Goal: Information Seeking & Learning: Learn about a topic

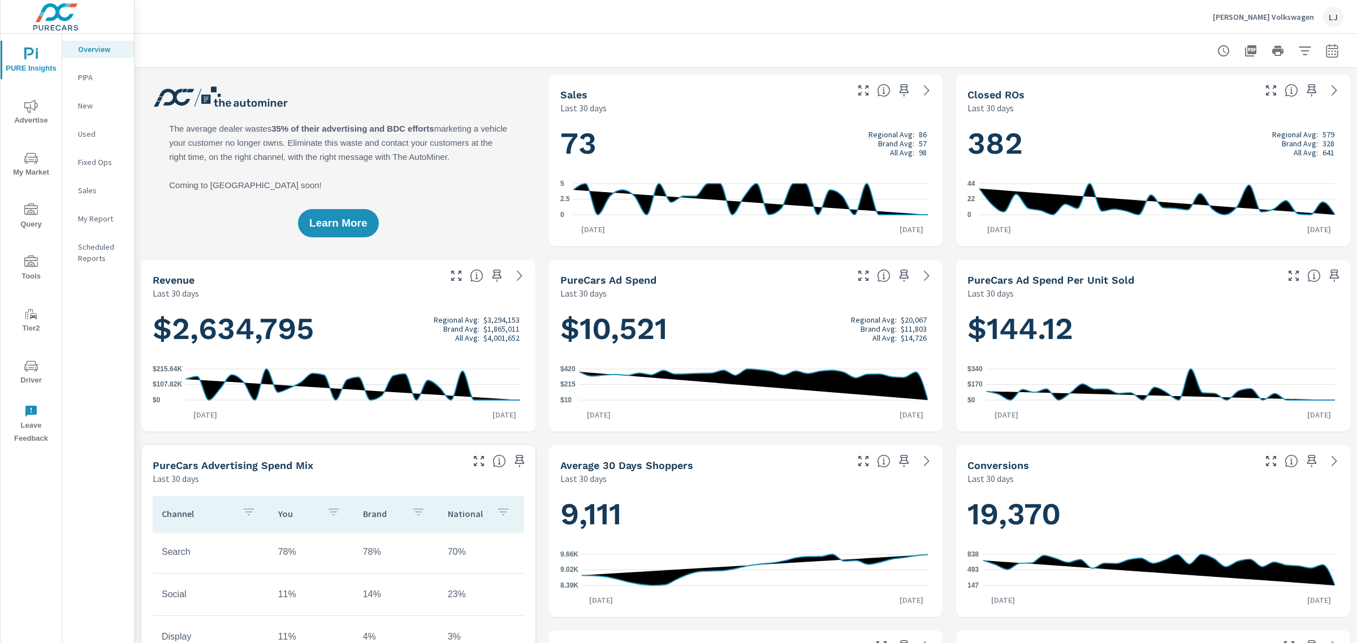
click at [105, 224] on p "My Report" at bounding box center [101, 218] width 47 height 11
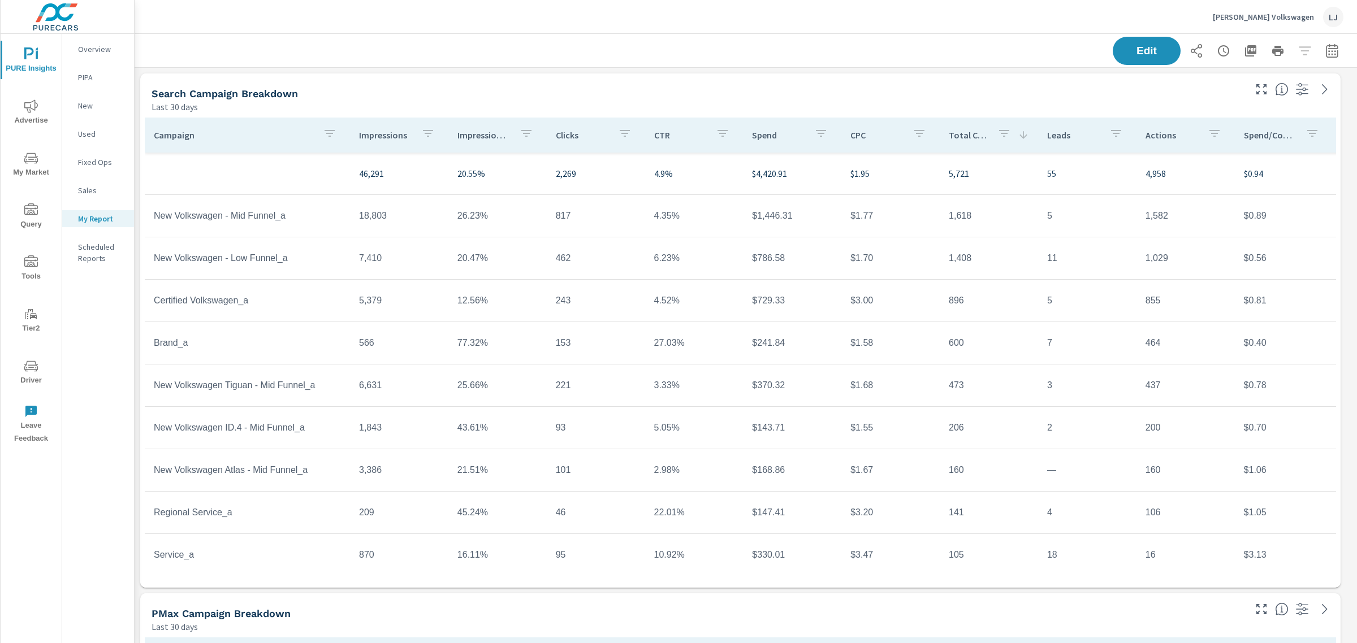
scroll to position [127, 0]
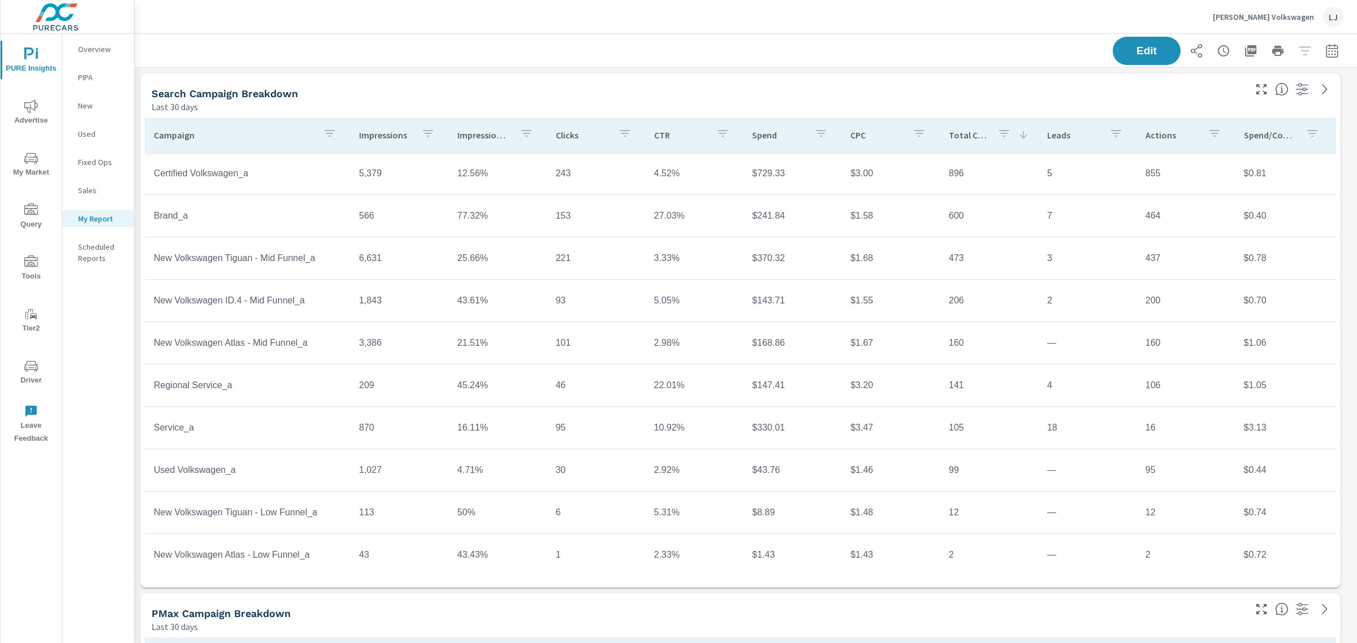
click at [1332, 42] on div "Edit" at bounding box center [1227, 51] width 231 height 28
click at [1327, 46] on icon "button" at bounding box center [1332, 51] width 14 height 14
click at [1215, 100] on select "Custom [DATE] Last week Last 7 days Last 14 days Last 30 days Last 45 days Last…" at bounding box center [1230, 97] width 113 height 23
click at [1174, 86] on select "Custom [DATE] Last week Last 7 days Last 14 days Last 30 days Last 45 days Last…" at bounding box center [1230, 97] width 113 height 23
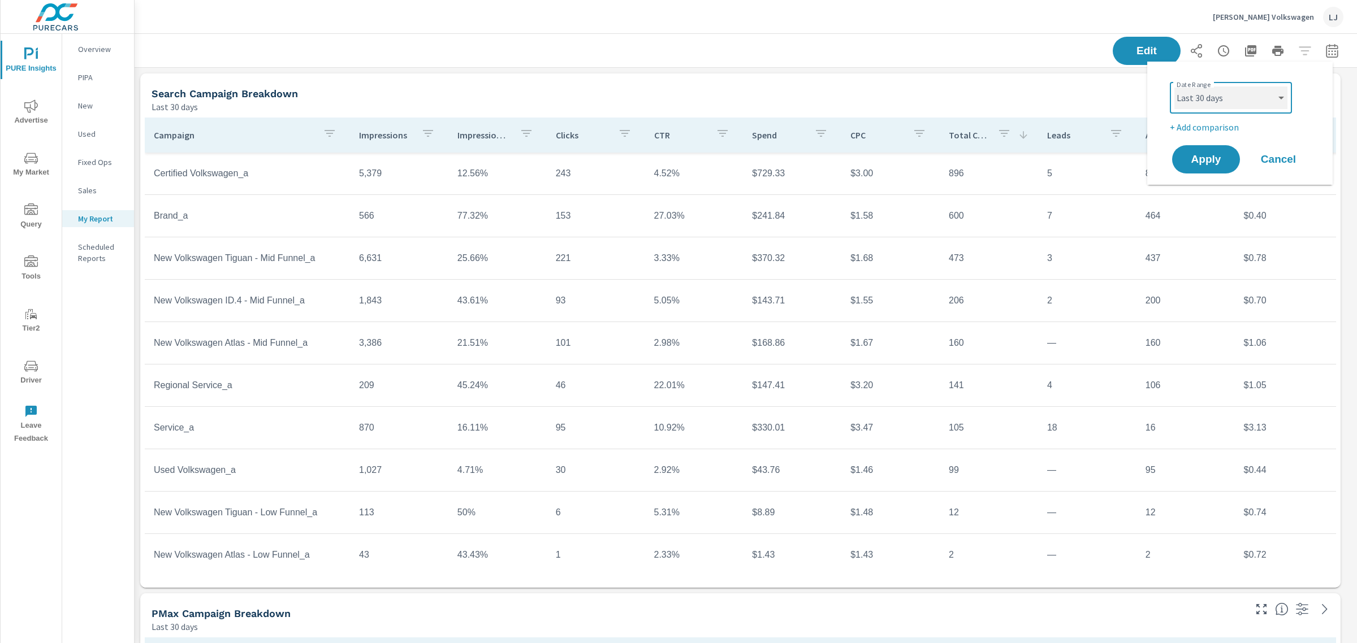
select select "Last month"
click at [1207, 145] on button "Apply" at bounding box center [1206, 159] width 70 height 29
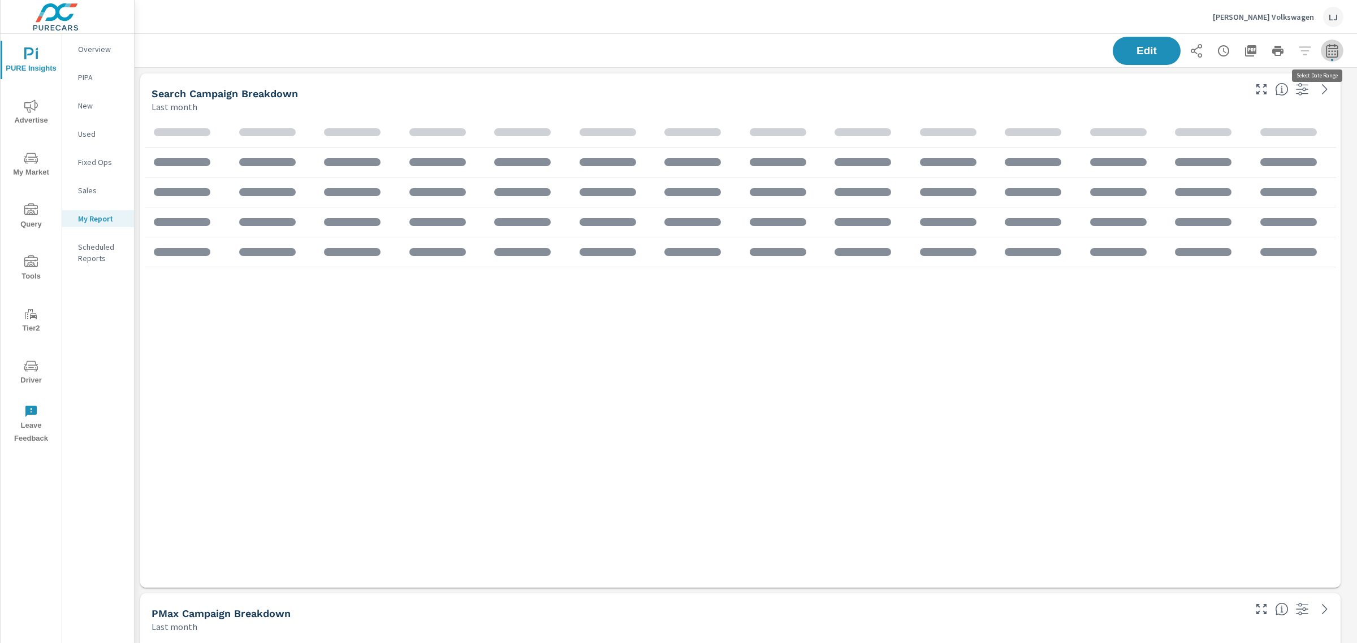
click at [1325, 47] on icon "button" at bounding box center [1332, 51] width 14 height 14
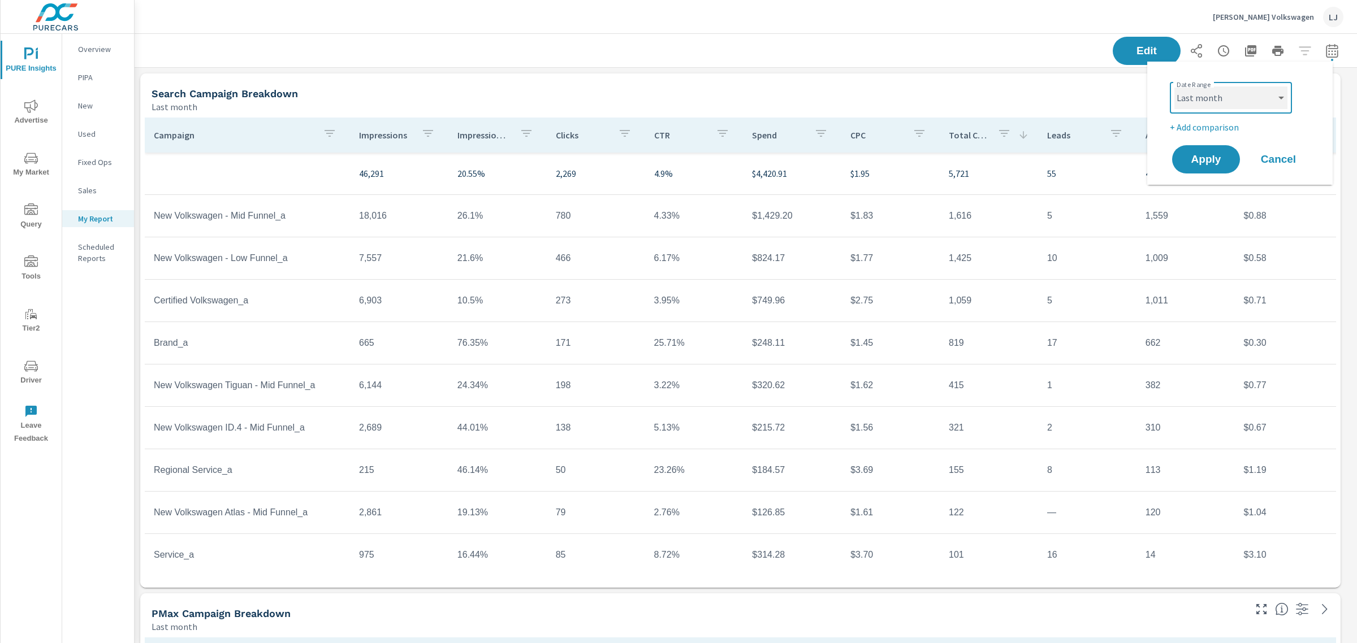
click at [1231, 86] on select "Custom [DATE] Last week Last 7 days Last 14 days Last 30 days Last 45 days Last…" at bounding box center [1230, 97] width 113 height 23
click at [1174, 86] on select "Custom [DATE] Last week Last 7 days Last 14 days Last 30 days Last 45 days Last…" at bounding box center [1230, 97] width 113 height 23
select select "Last 30 days"
click at [1203, 123] on p "+ Add comparison" at bounding box center [1241, 127] width 145 height 14
select select "Previous period"
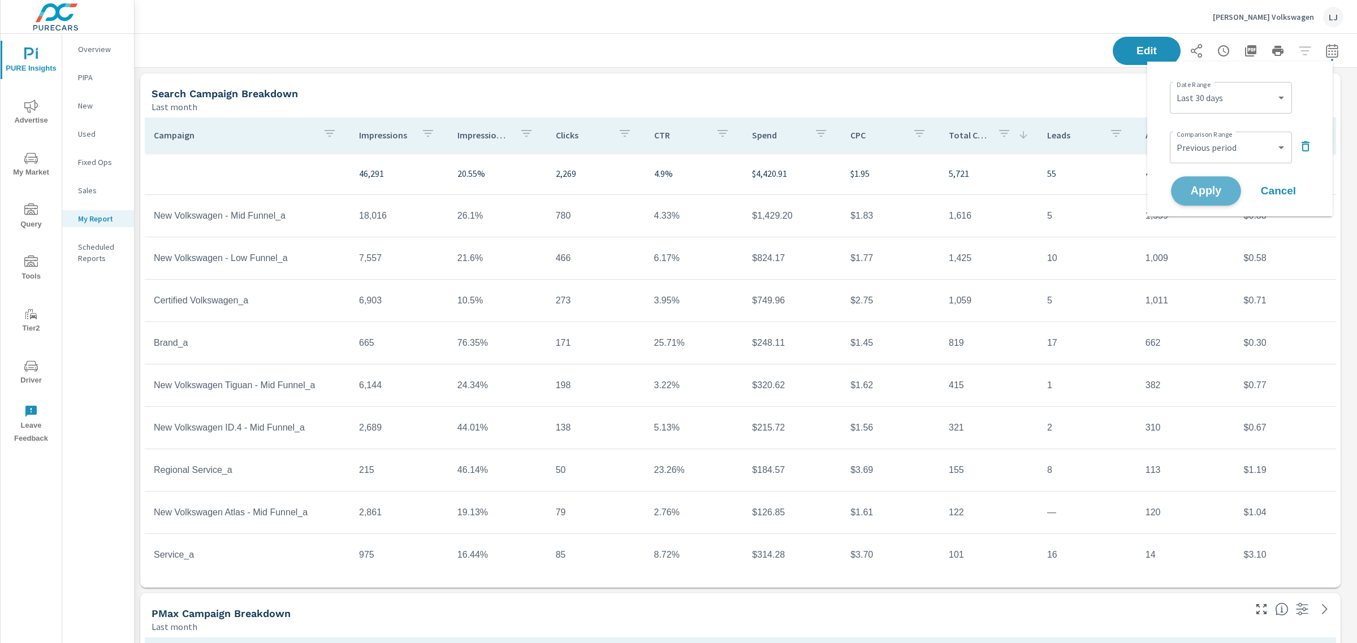
click at [1200, 186] on span "Apply" at bounding box center [1205, 191] width 46 height 11
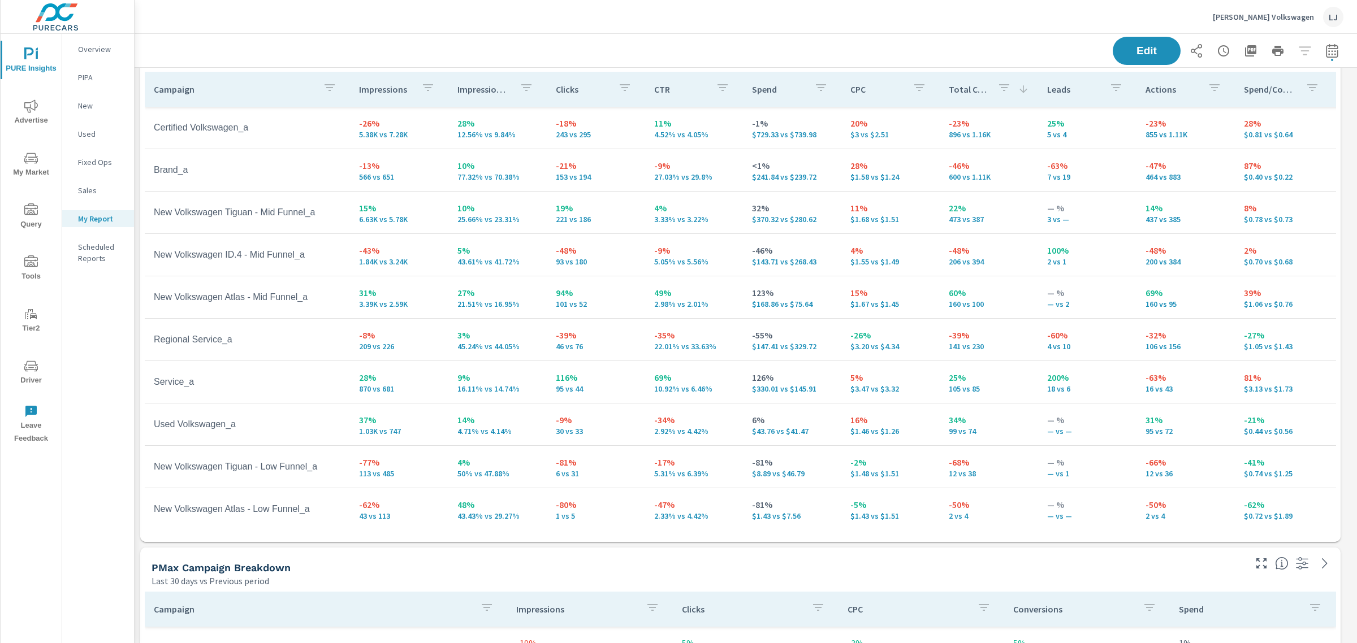
scroll to position [71, 0]
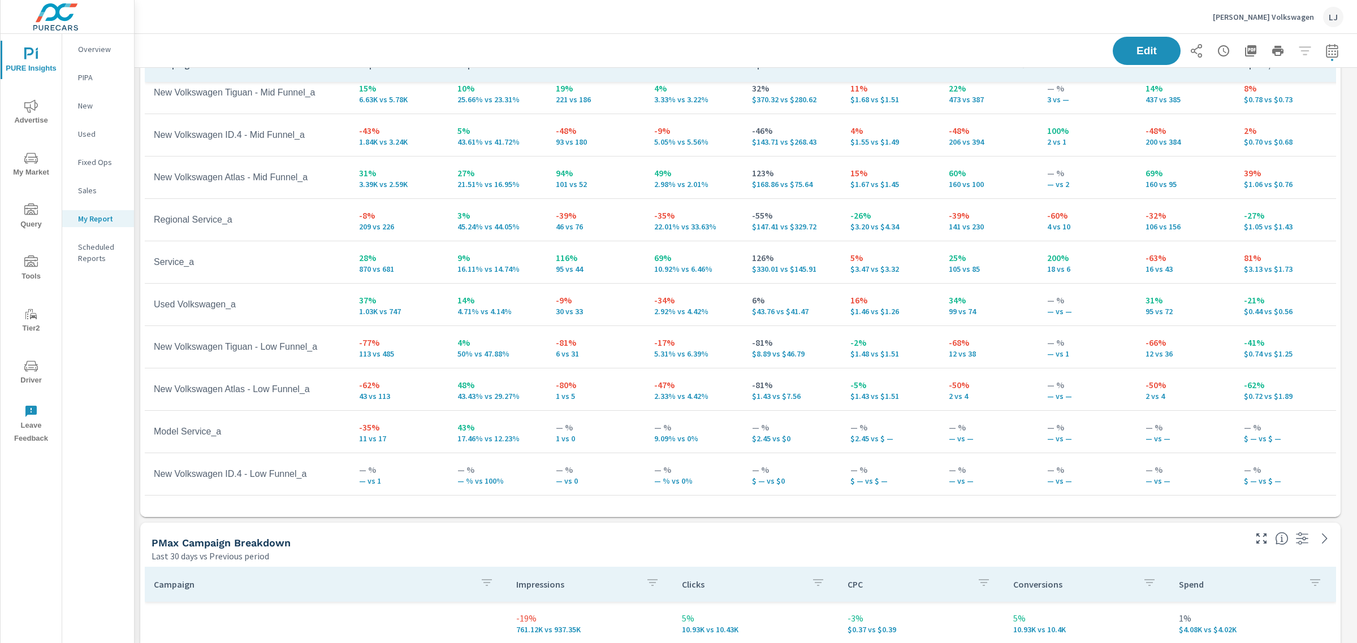
scroll to position [233, 0]
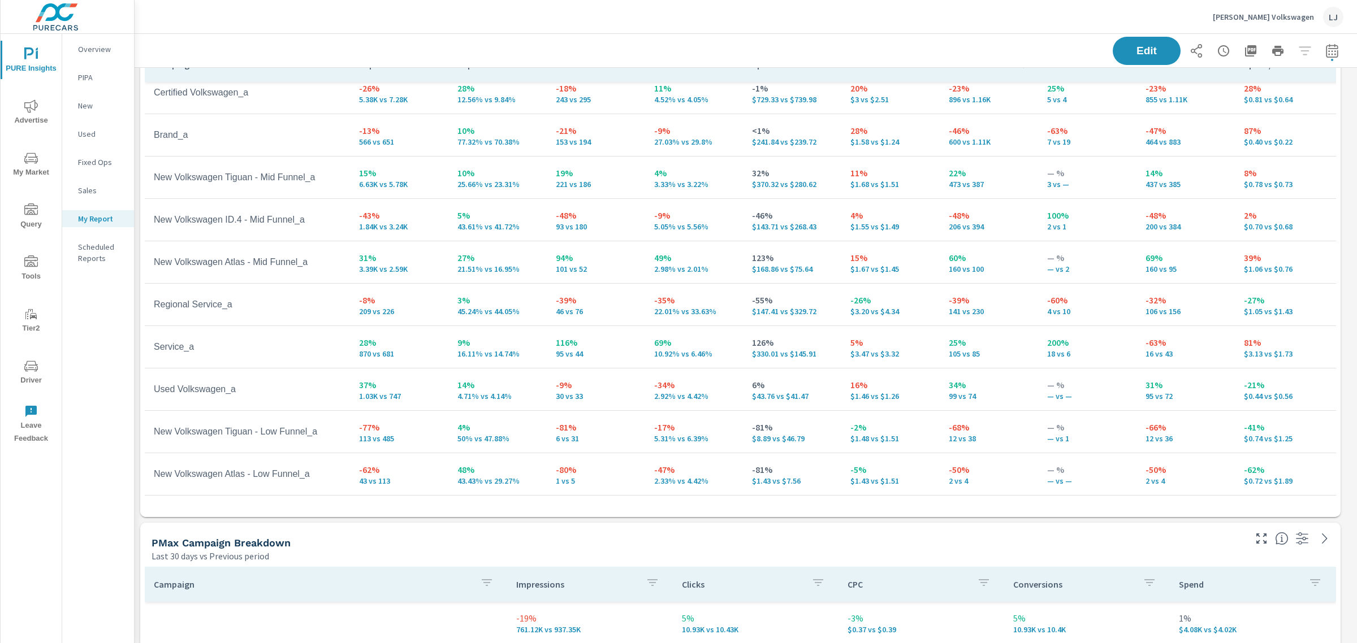
scroll to position [16, 0]
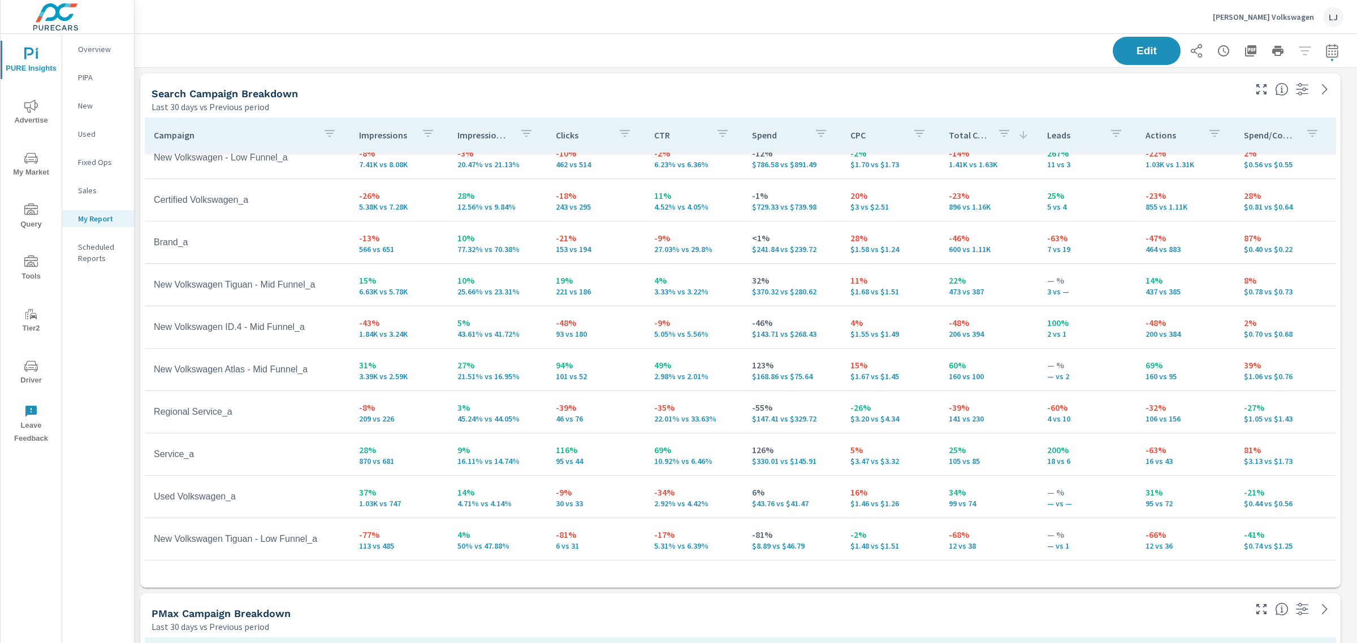
scroll to position [3, 0]
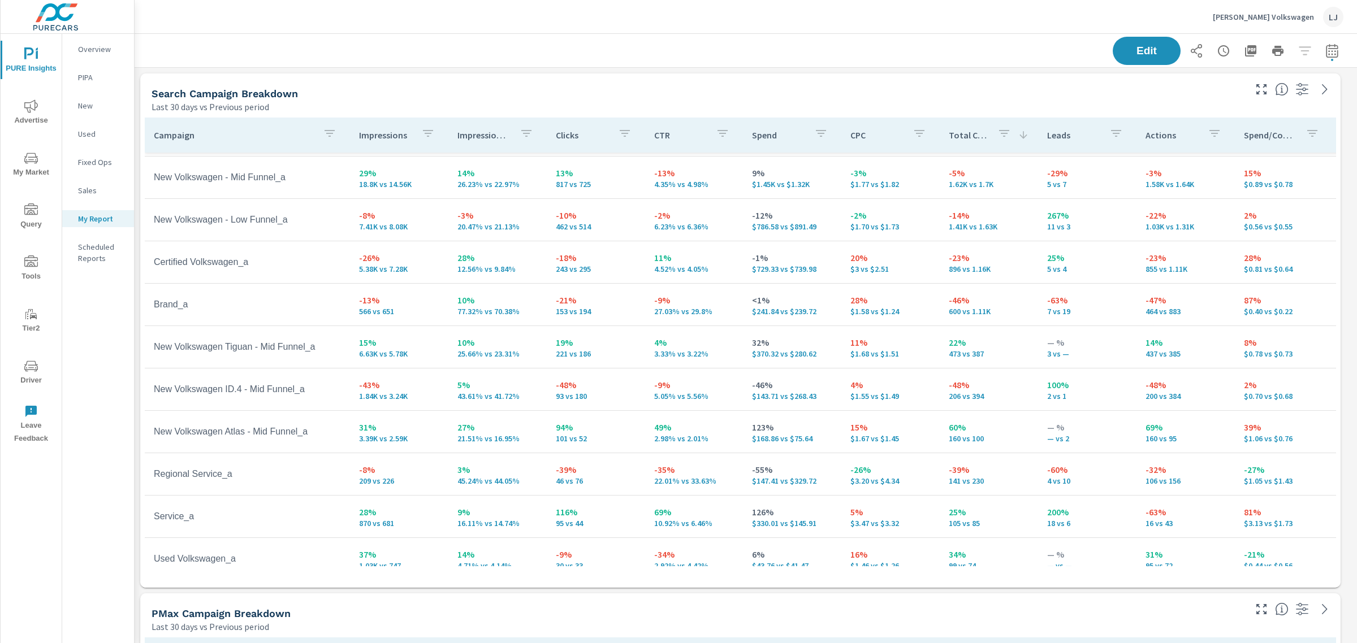
scroll to position [71, 0]
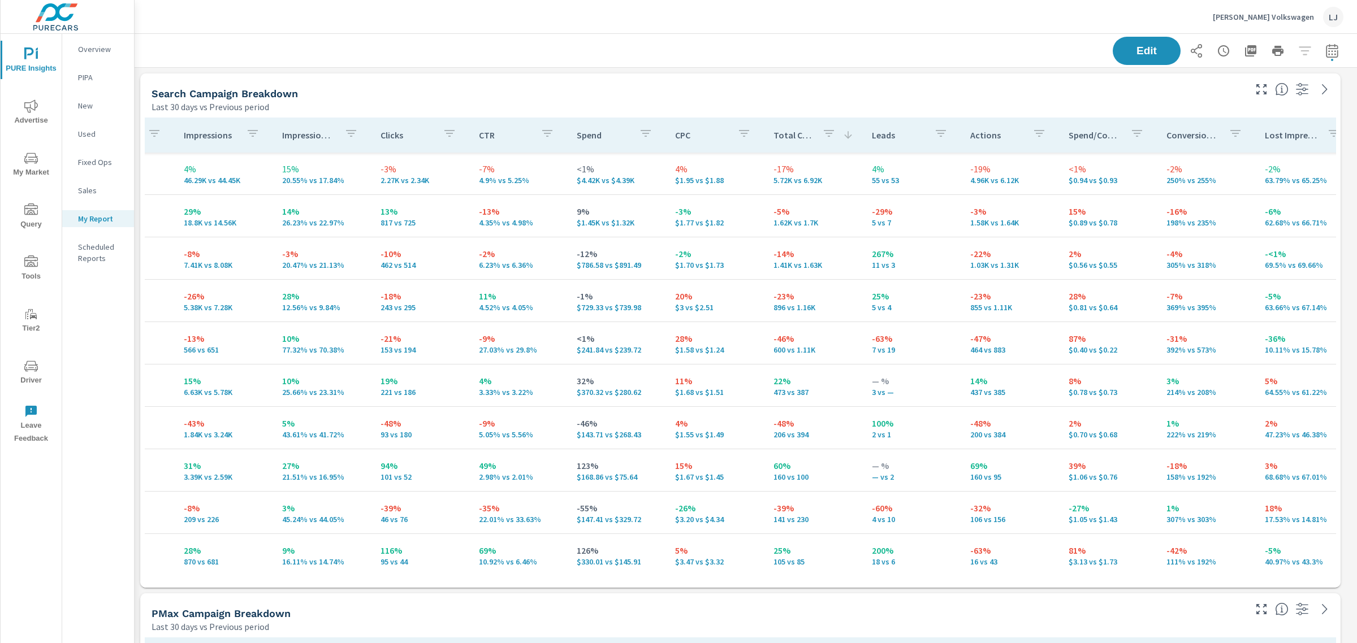
scroll to position [0, 10]
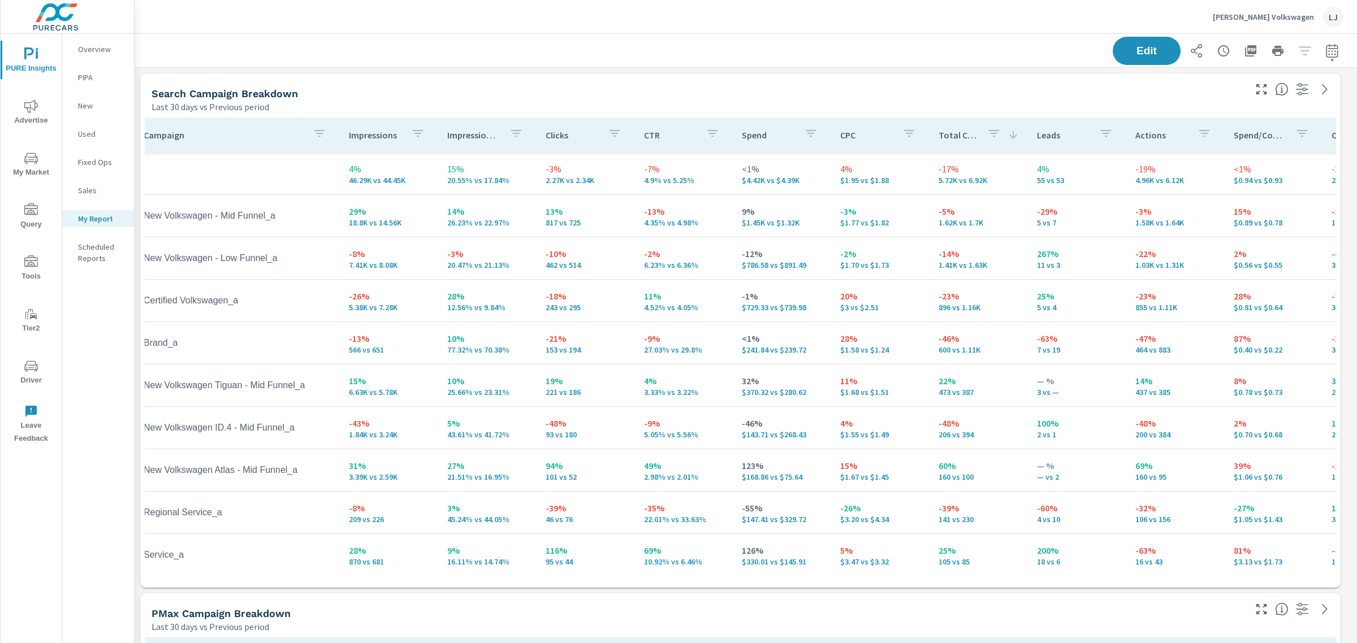
drag, startPoint x: 1139, startPoint y: 486, endPoint x: 1010, endPoint y: 574, distance: 156.3
click at [1010, 574] on div "Campaign Impressions Impression Share Clicks CTR Spend CPC Total Conversions Le…" at bounding box center [740, 351] width 1191 height 466
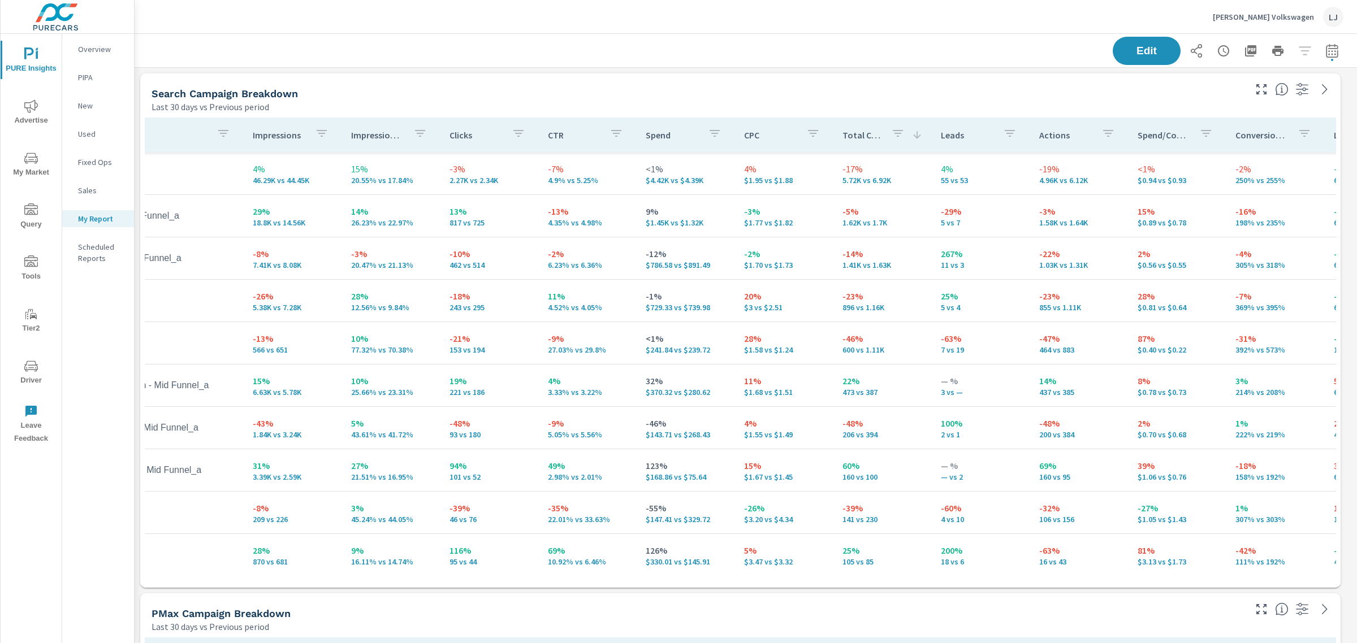
scroll to position [0, 0]
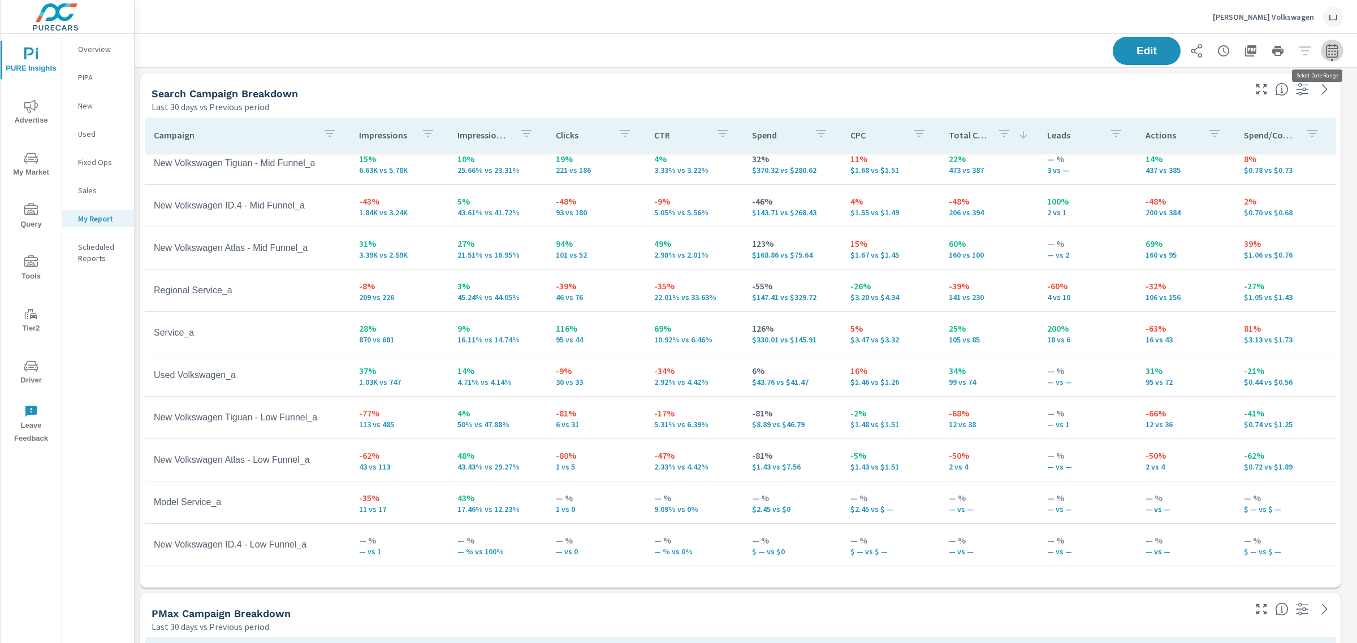
click at [1324, 58] on button "button" at bounding box center [1331, 51] width 23 height 23
select select "Last 30 days"
select select "Previous period"
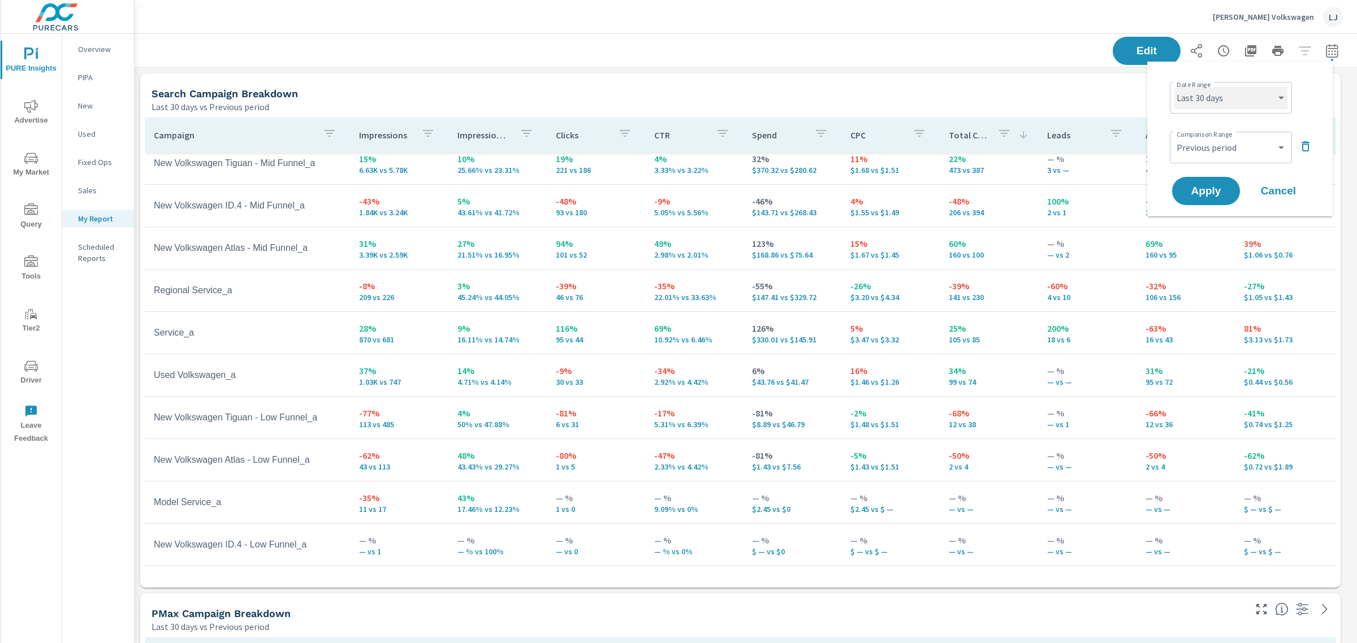
click at [1283, 91] on select "Custom [DATE] Last week Last 7 days Last 14 days Last 30 days Last 45 days Last…" at bounding box center [1230, 97] width 113 height 23
click at [1174, 86] on select "Custom [DATE] Last week Last 7 days Last 14 days Last 30 days Last 45 days Last…" at bounding box center [1230, 97] width 113 height 23
select select "Last 14 days"
click at [1211, 194] on span "Apply" at bounding box center [1205, 191] width 46 height 11
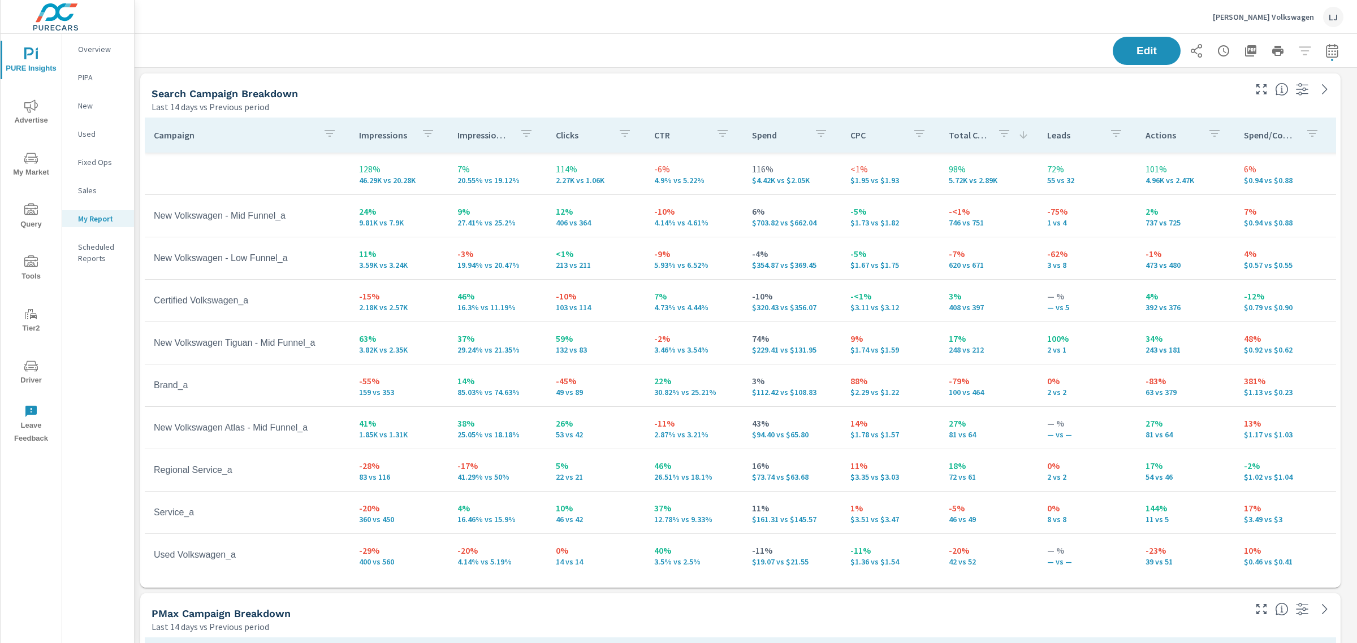
scroll to position [191, 0]
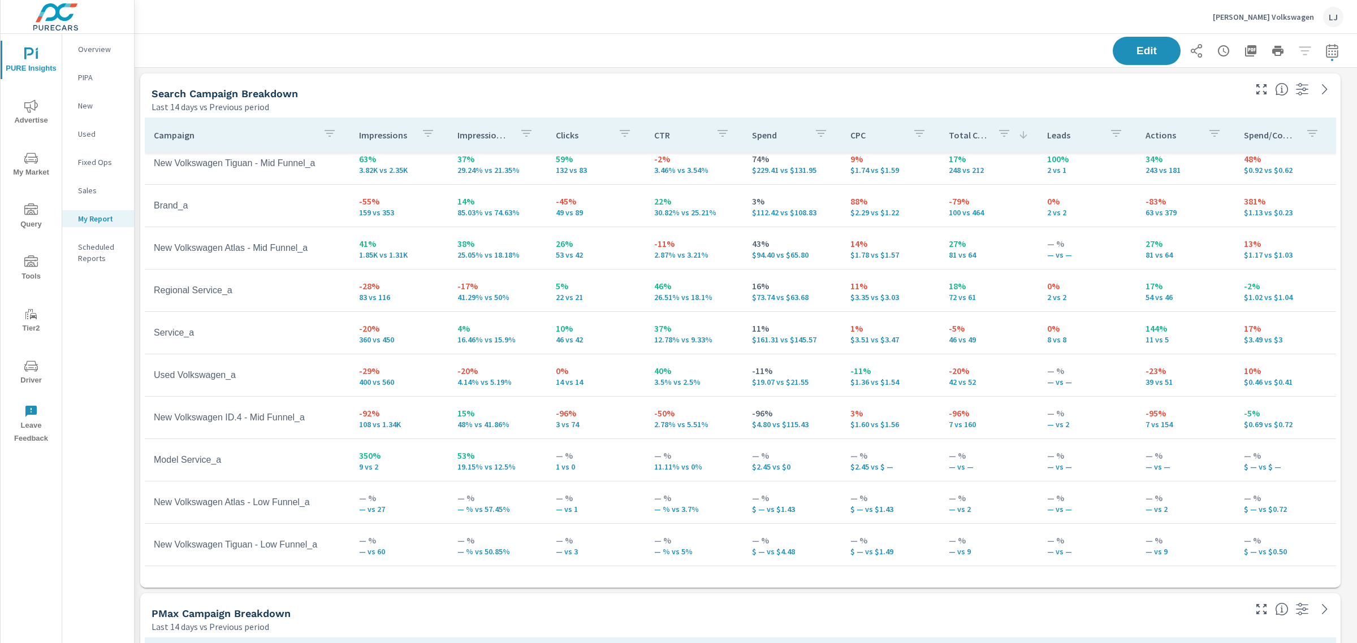
scroll to position [8, 0]
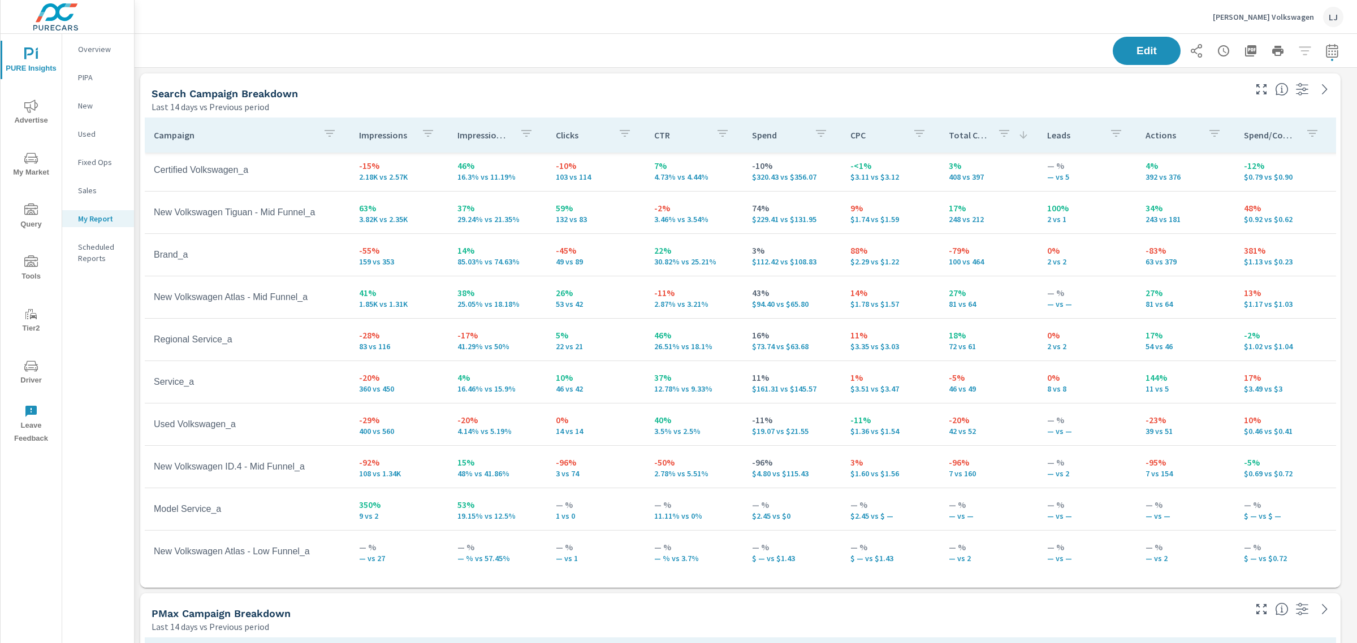
scroll to position [191, 0]
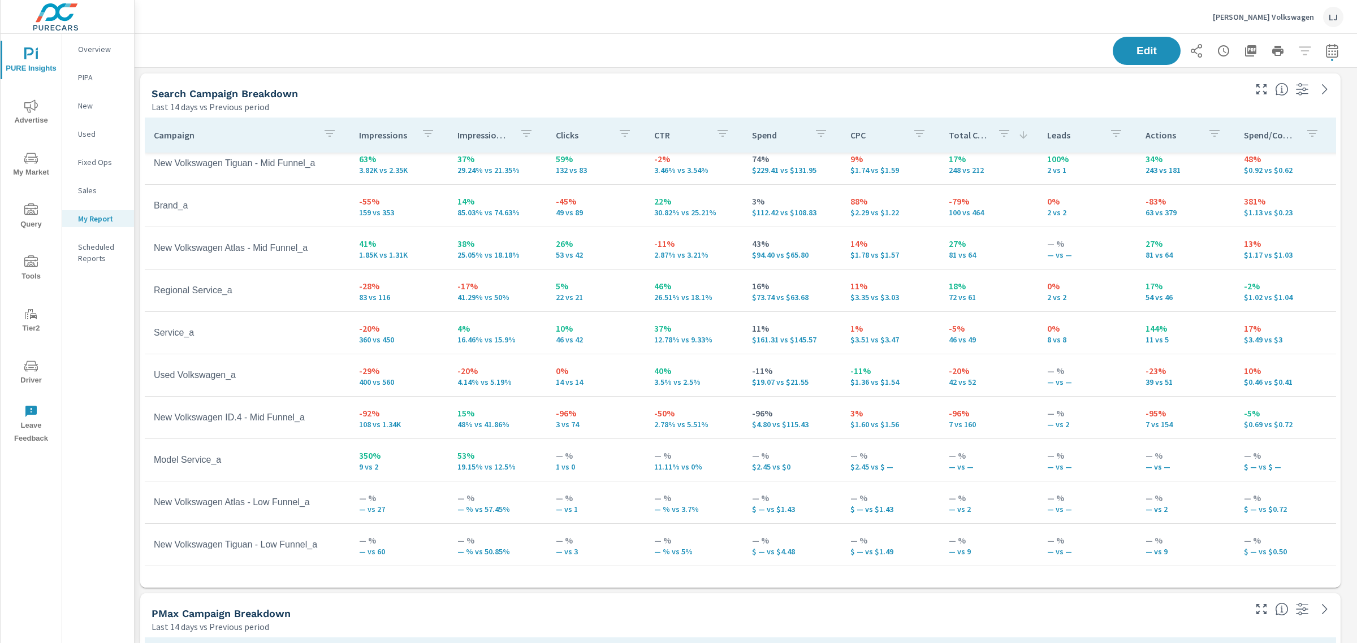
scroll to position [19, 0]
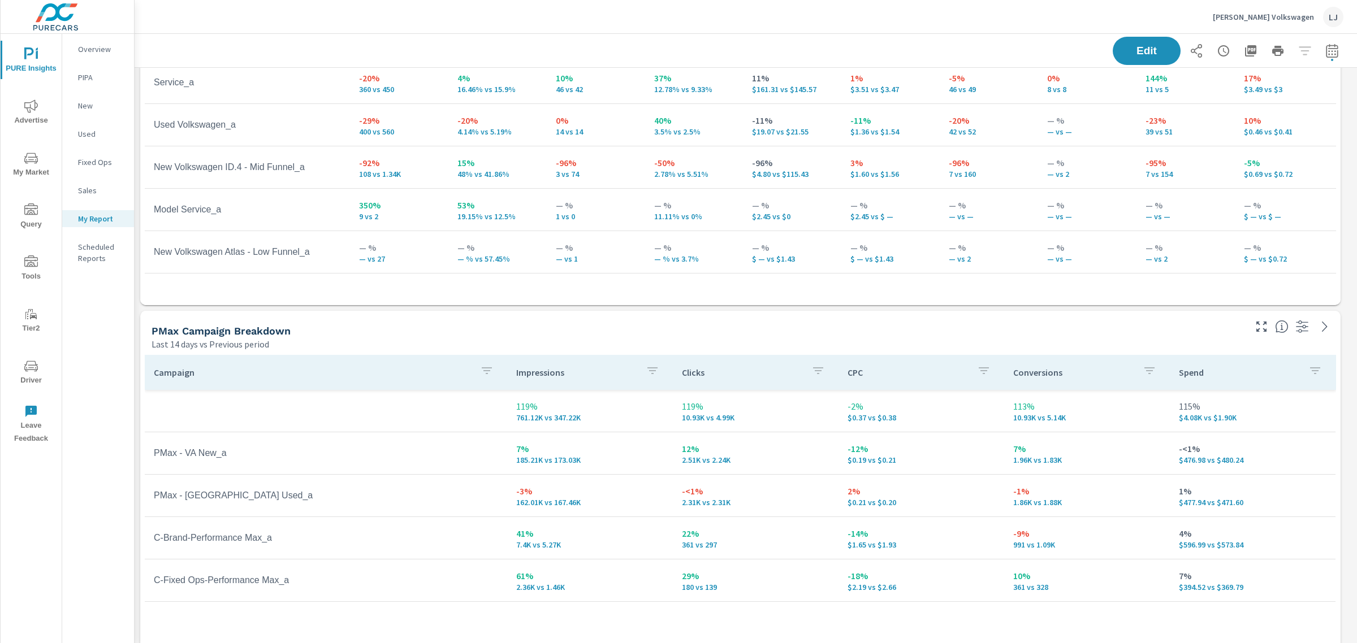
scroll to position [191, 0]
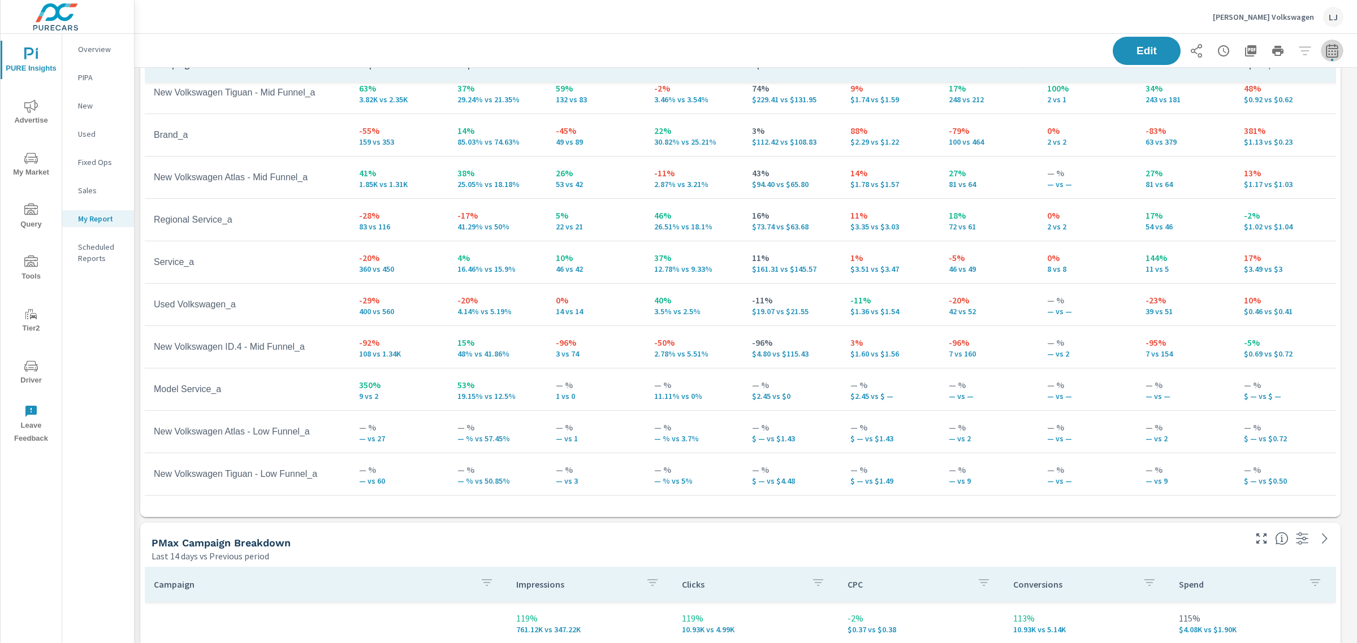
click at [1326, 49] on icon "button" at bounding box center [1332, 51] width 14 height 14
select select "Last 14 days"
select select "Previous period"
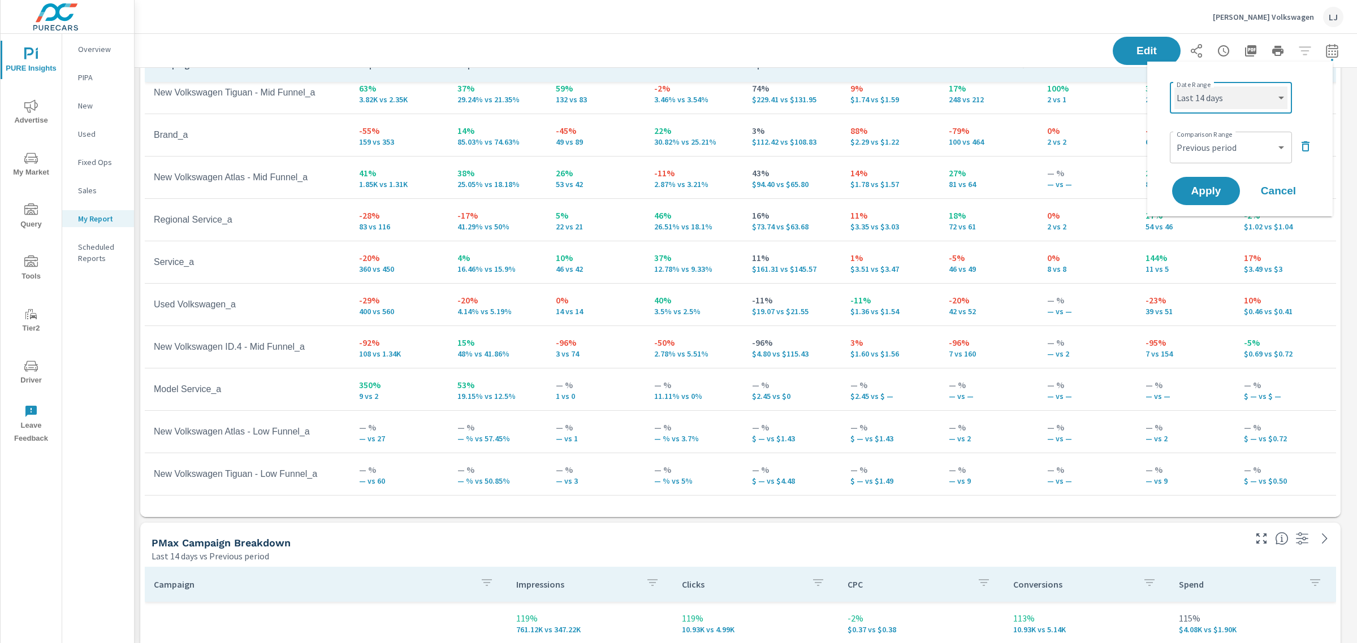
click at [1238, 99] on select "Custom [DATE] Last week Last 7 days Last 14 days Last 30 days Last 45 days Last…" at bounding box center [1230, 97] width 113 height 23
click at [1174, 86] on select "Custom [DATE] Last week Last 7 days Last 14 days Last 30 days Last 45 days Last…" at bounding box center [1230, 97] width 113 height 23
select select "Last 7 days"
click at [1205, 193] on span "Apply" at bounding box center [1205, 191] width 46 height 11
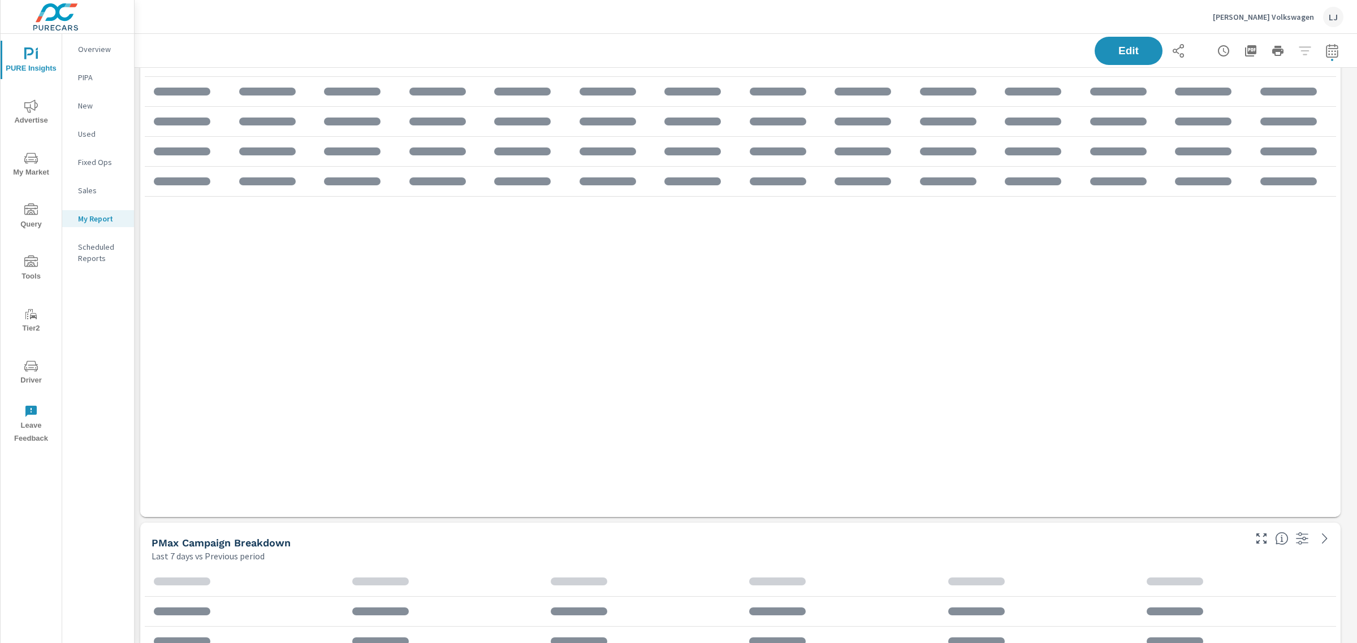
scroll to position [2107, 1233]
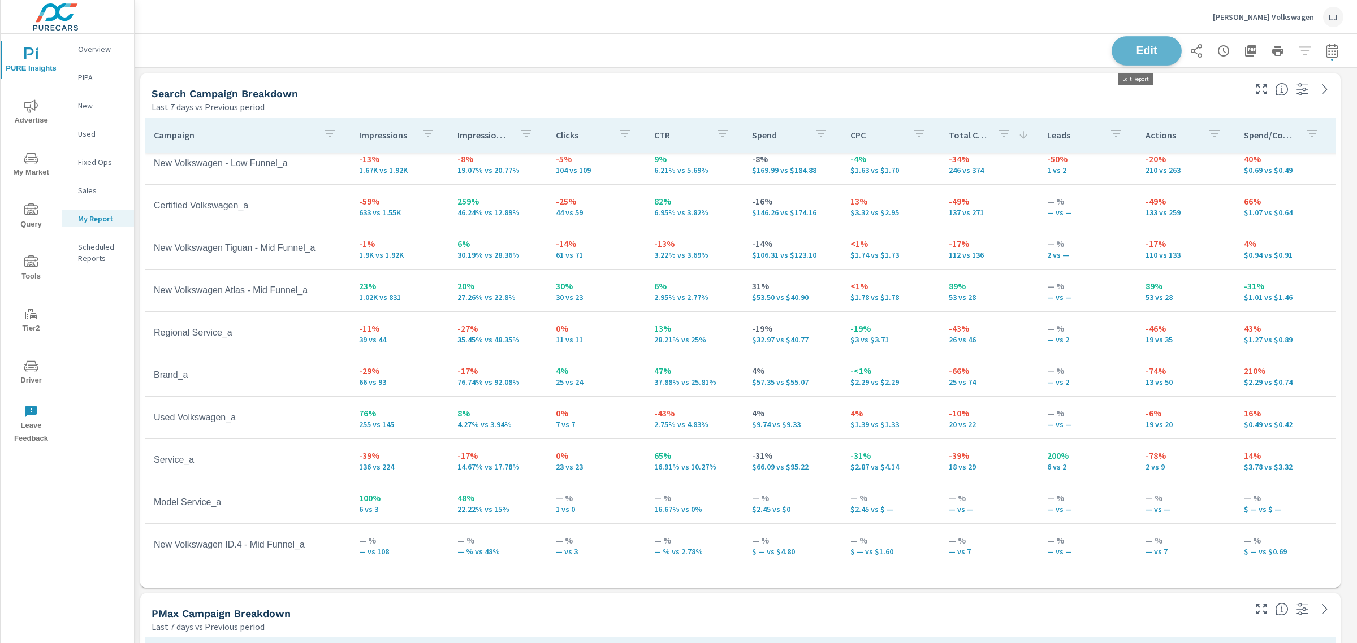
click at [1166, 51] on button "Edit" at bounding box center [1146, 50] width 70 height 29
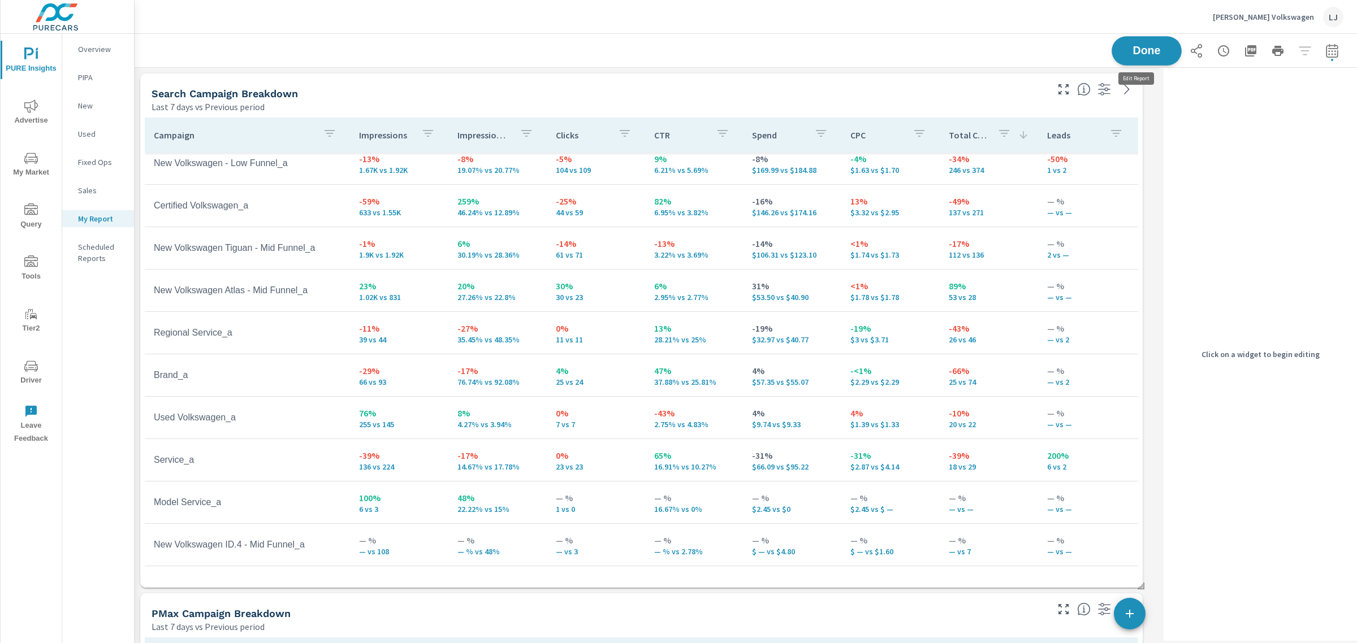
click at [1136, 49] on span "Done" at bounding box center [1146, 50] width 46 height 11
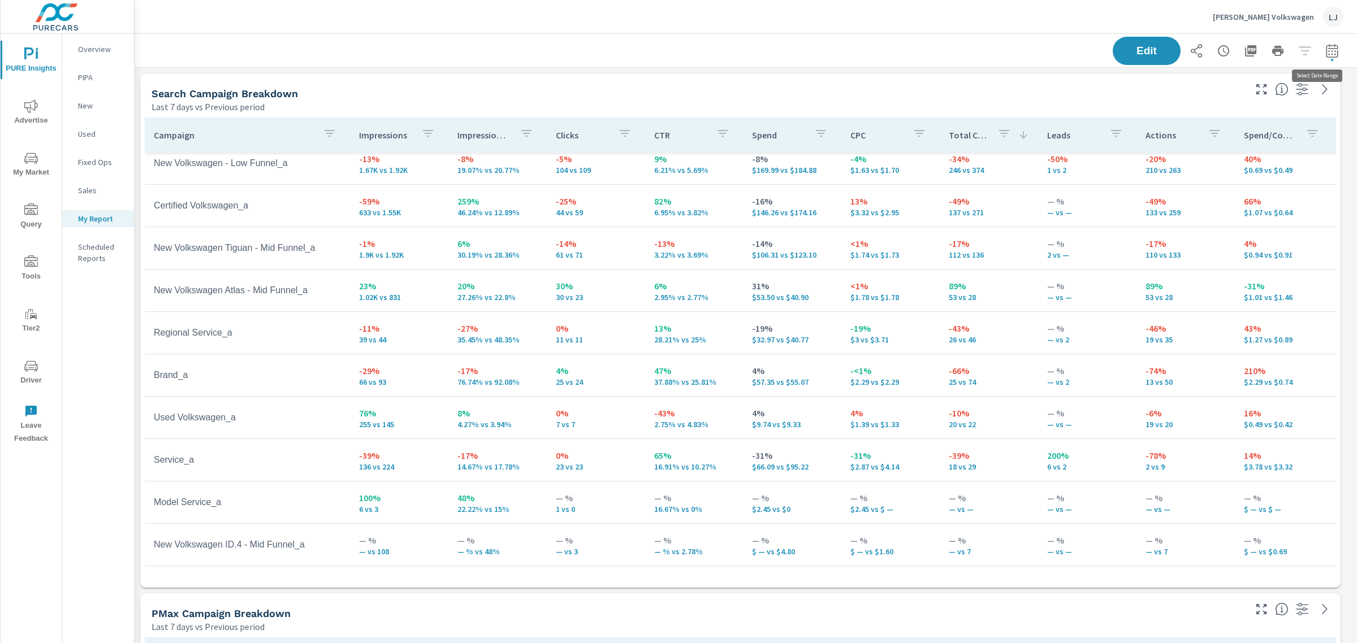
click at [1327, 45] on icon "button" at bounding box center [1332, 51] width 14 height 14
select select "Last 7 days"
select select "Previous period"
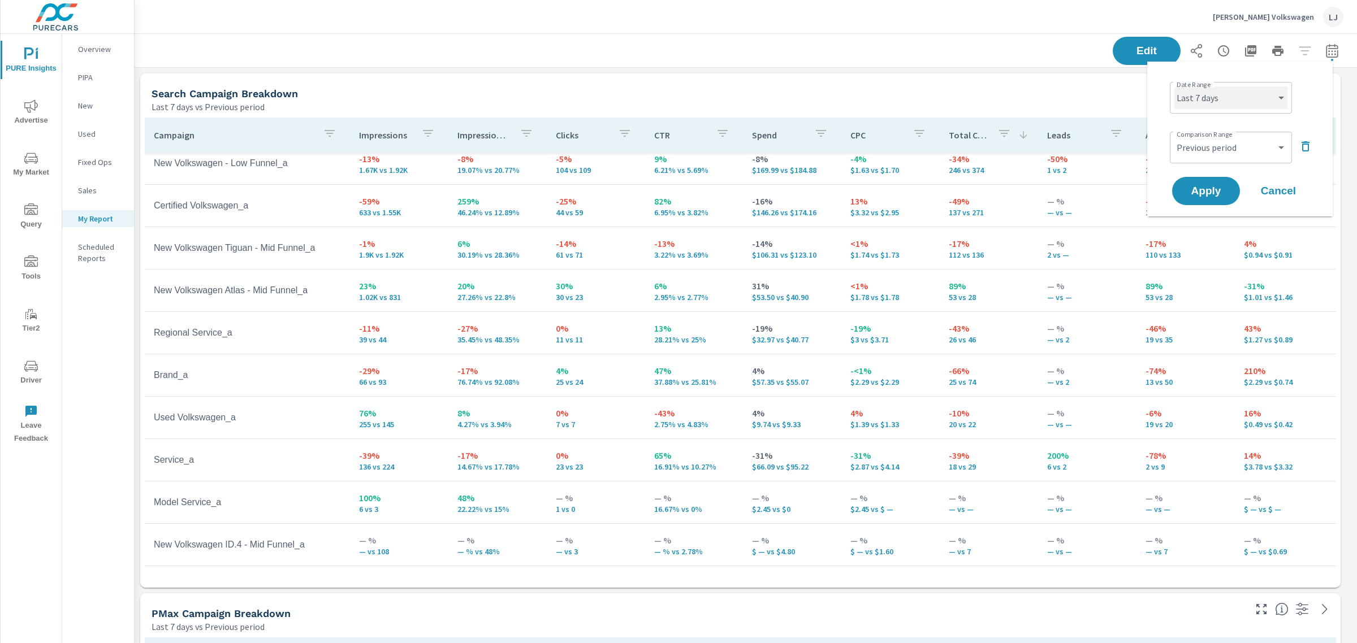
click at [1229, 95] on select "Custom [DATE] Last week Last 7 days Last 14 days Last 30 days Last 45 days Last…" at bounding box center [1230, 97] width 113 height 23
click at [1174, 86] on select "Custom [DATE] Last week Last 7 days Last 14 days Last 30 days Last 45 days Last…" at bounding box center [1230, 97] width 113 height 23
select select "Last 30 days"
click at [1205, 179] on button "Apply" at bounding box center [1206, 190] width 70 height 29
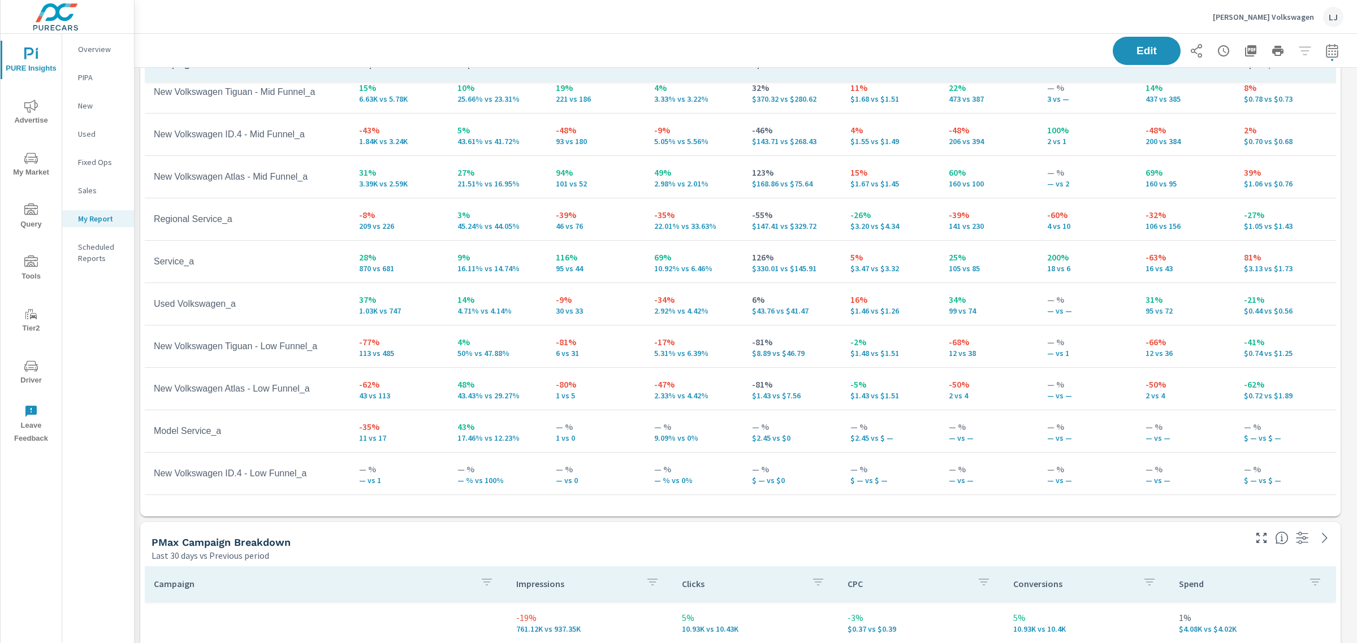
scroll to position [71, 0]
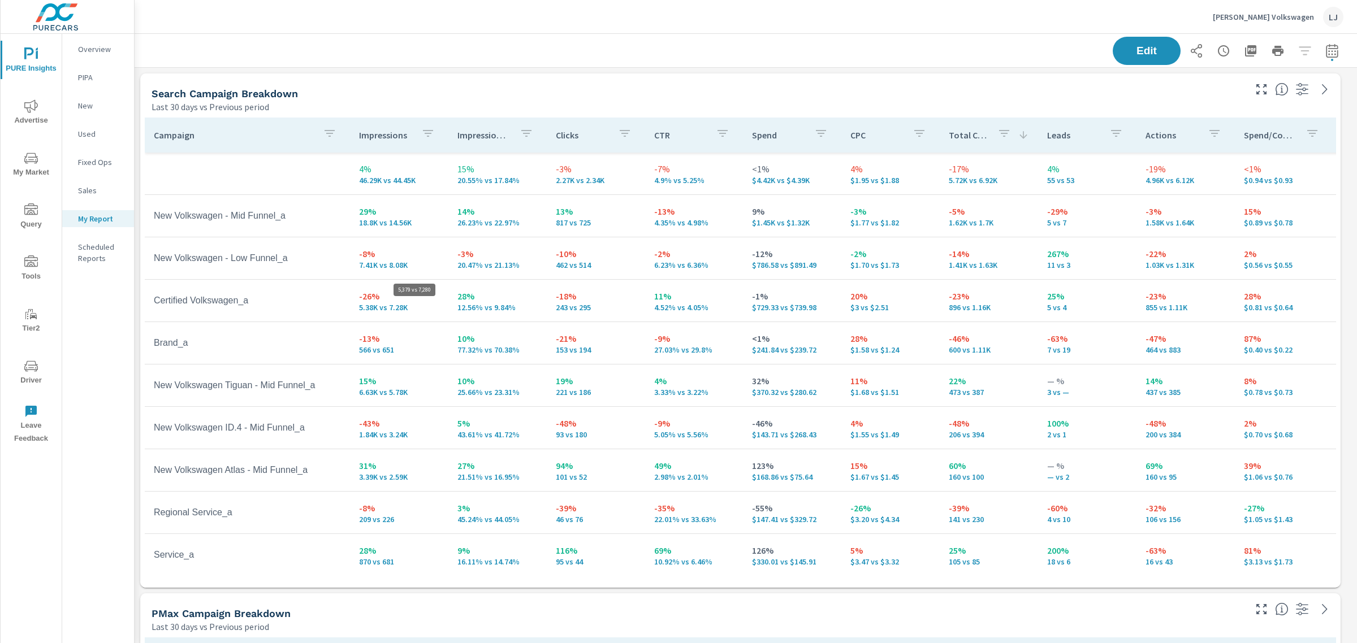
scroll to position [2107, 1233]
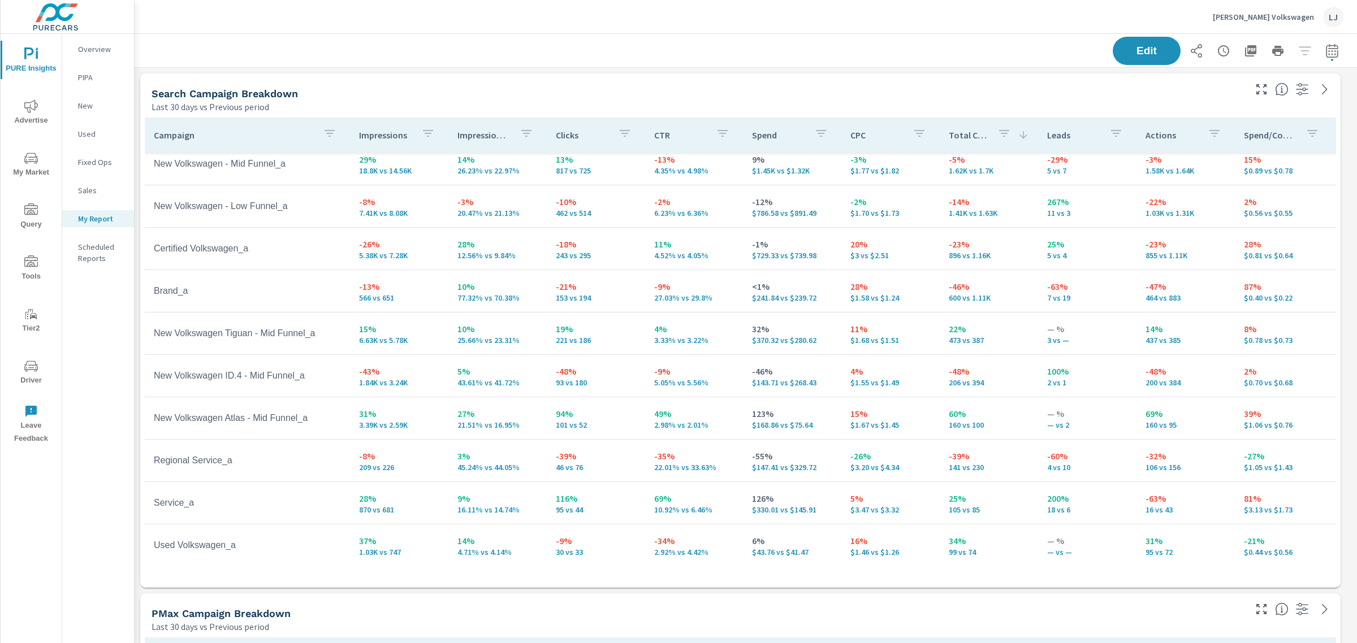
scroll to position [212, 0]
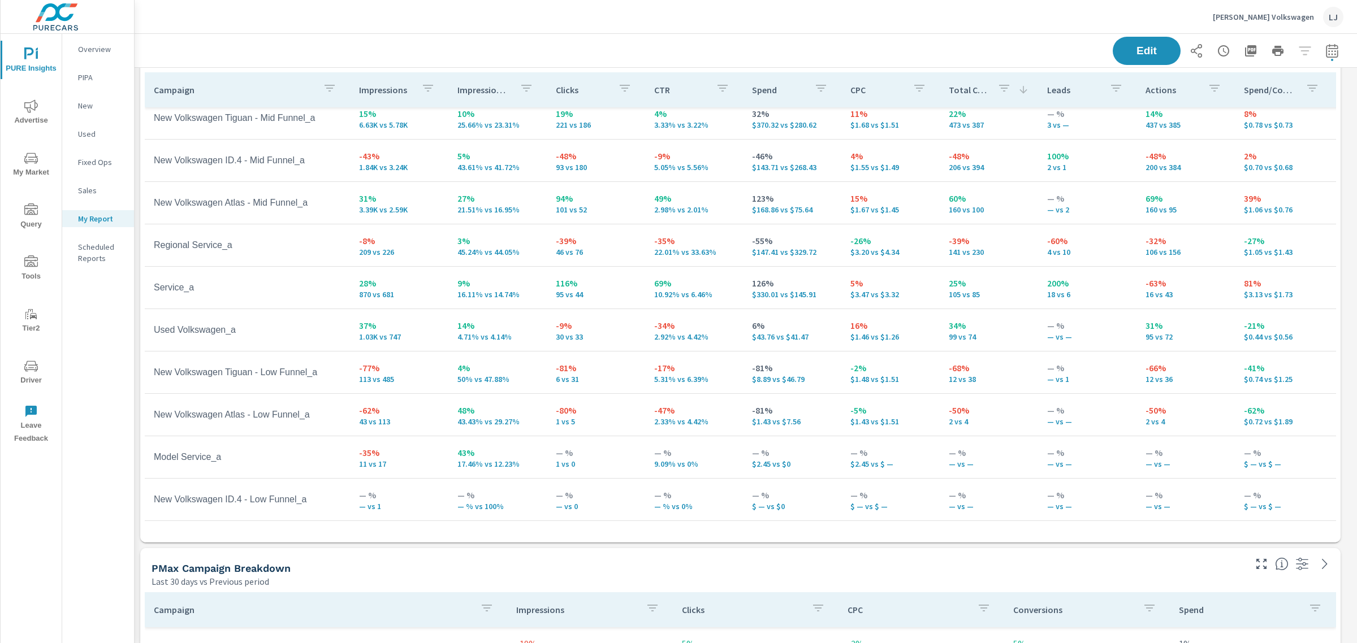
scroll to position [71, 0]
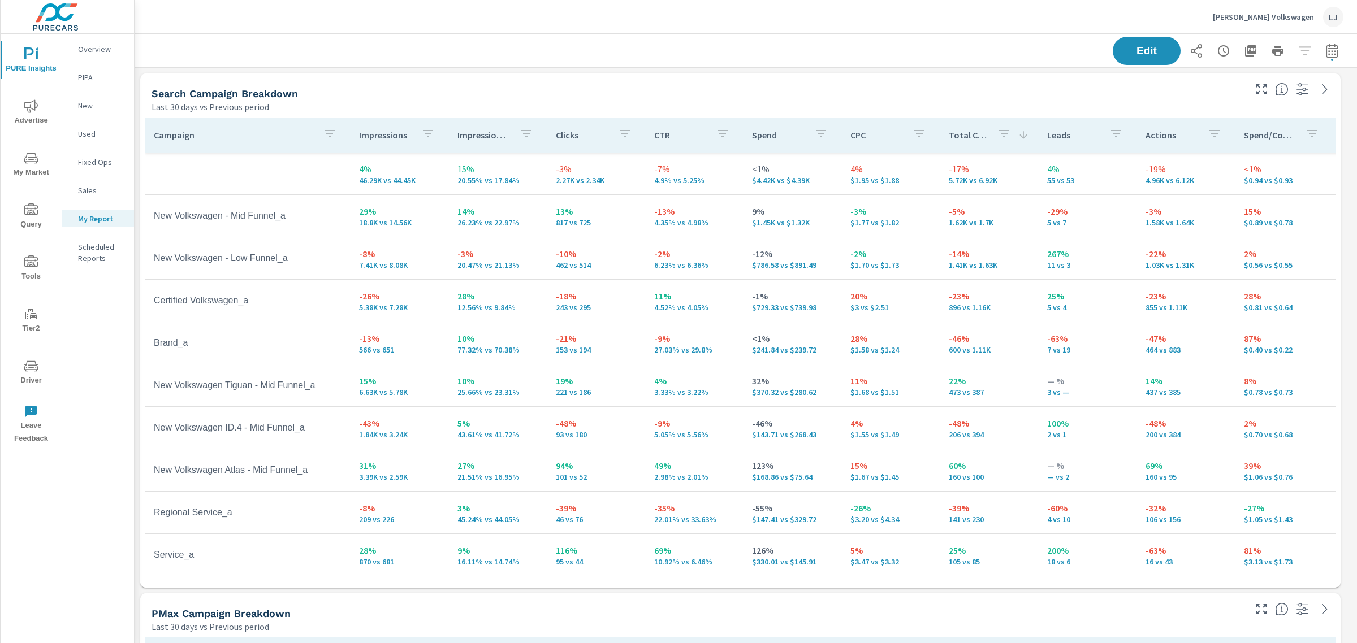
click at [83, 45] on p "Overview" at bounding box center [101, 49] width 47 height 11
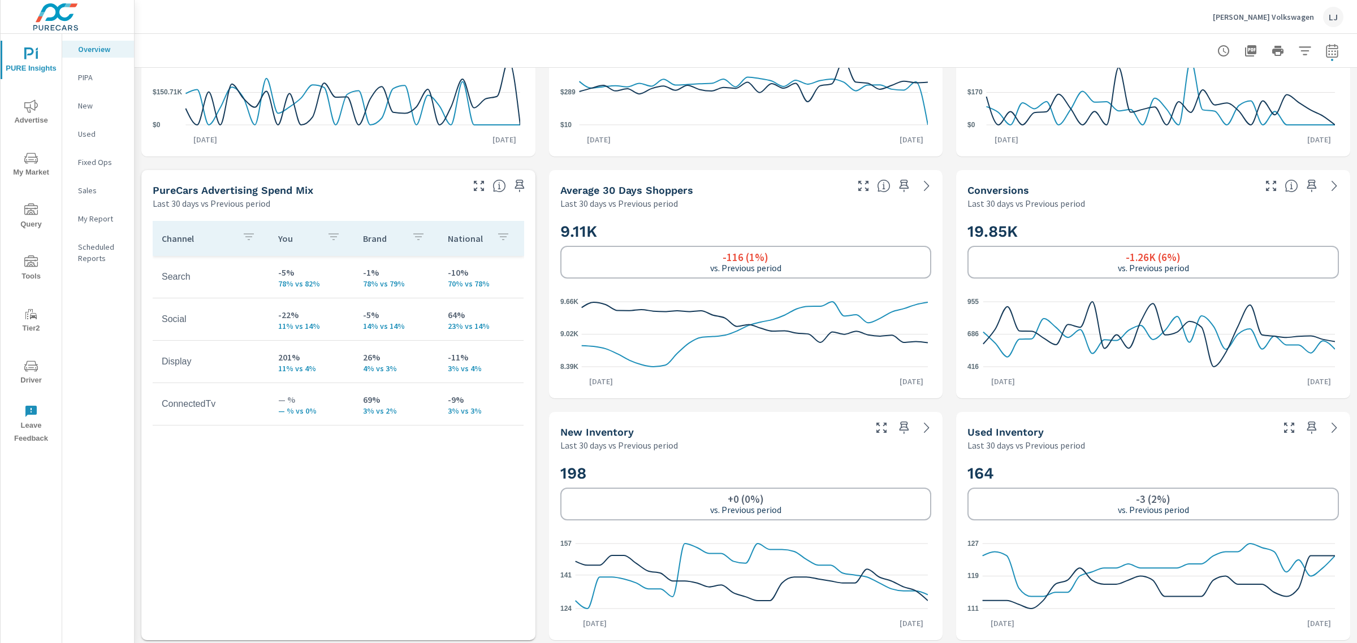
scroll to position [350, 0]
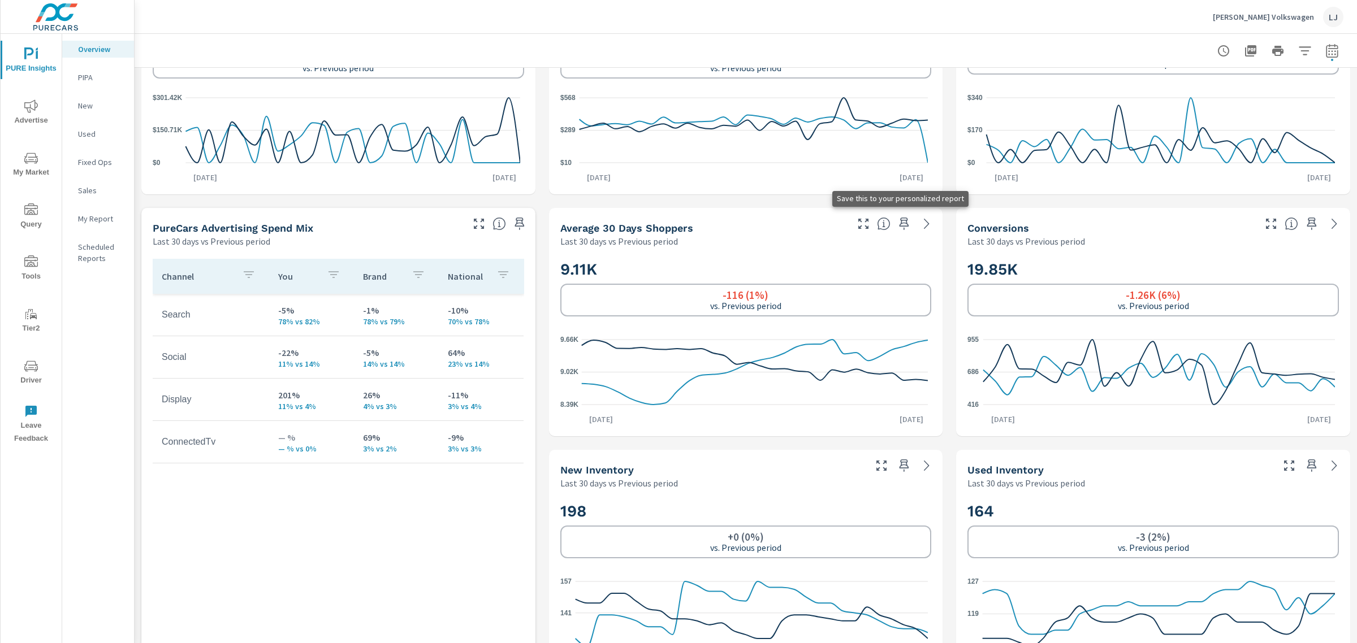
click at [902, 222] on icon "button" at bounding box center [904, 224] width 14 height 14
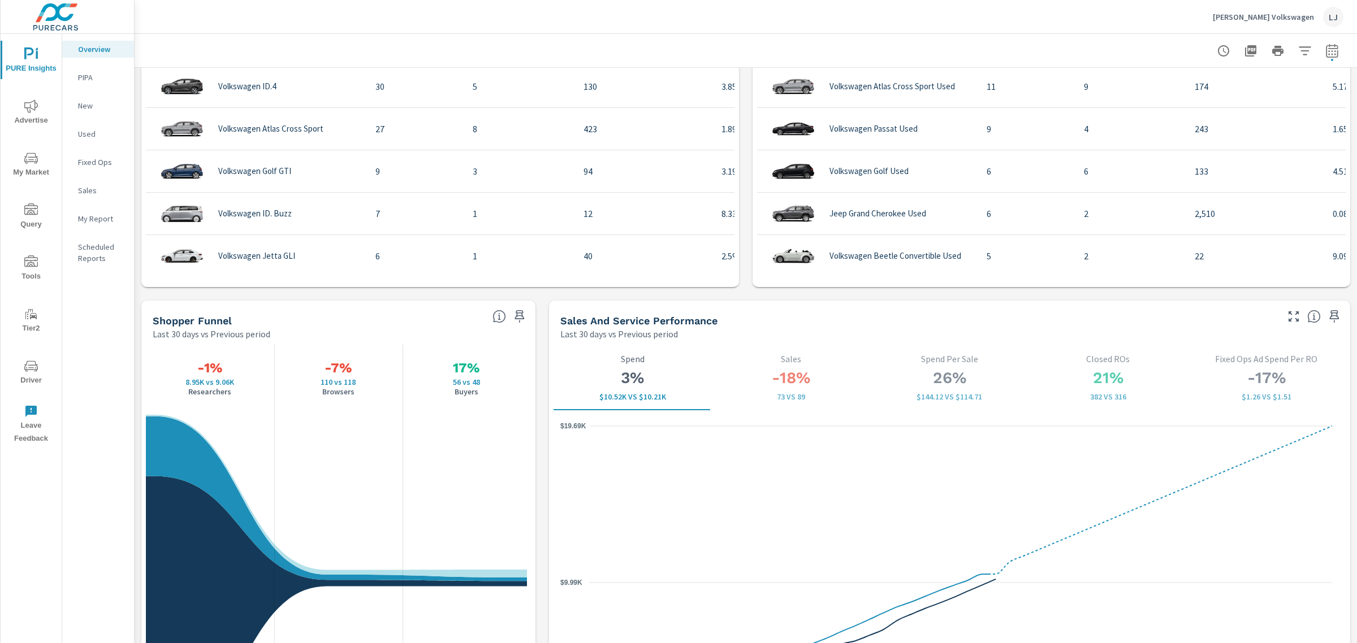
scroll to position [1288, 0]
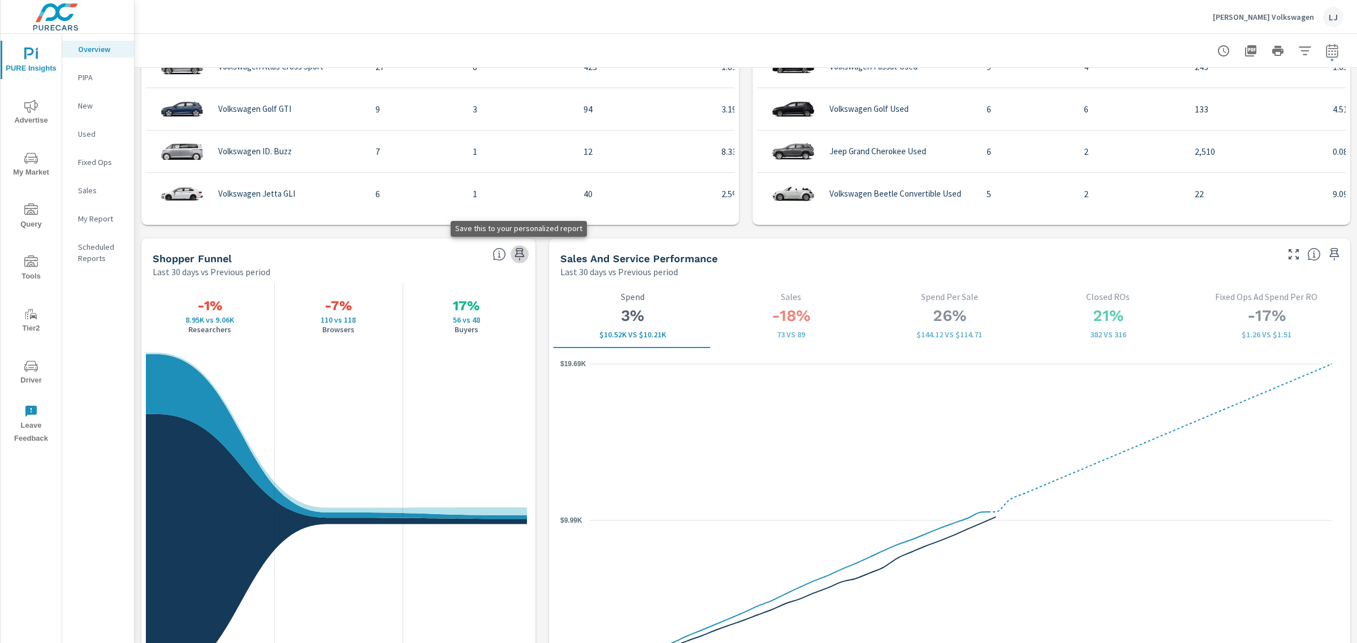
click at [517, 253] on icon "button" at bounding box center [519, 254] width 10 height 12
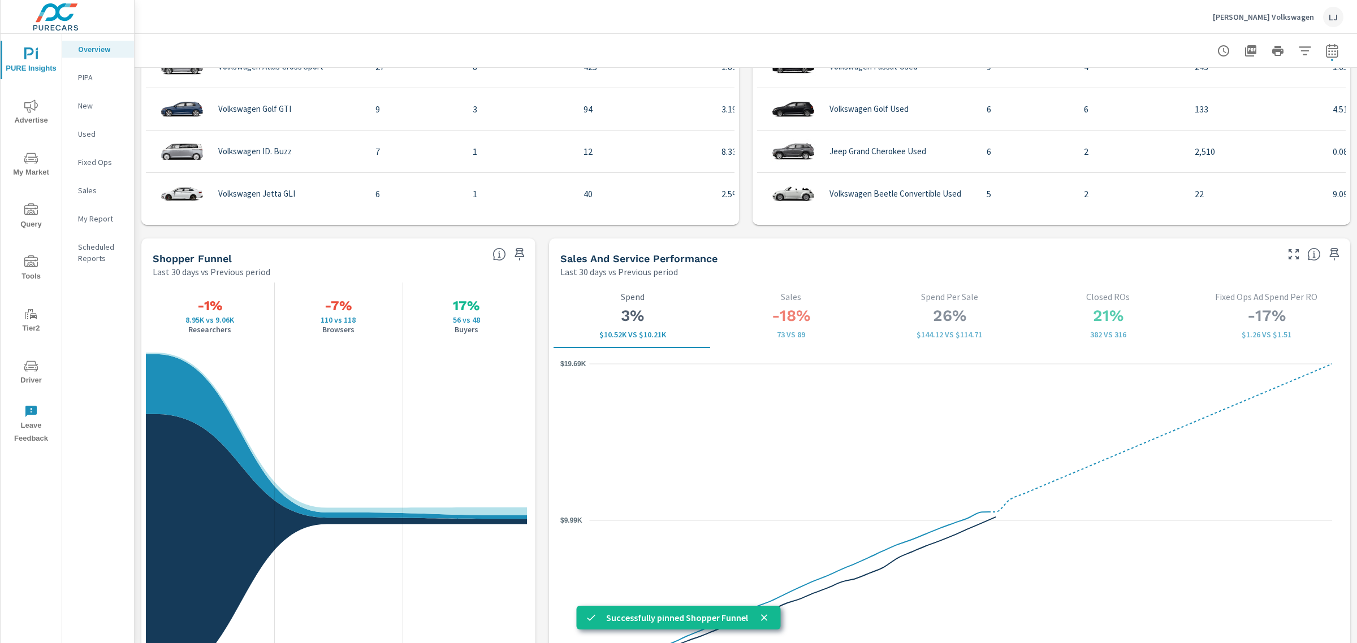
click at [80, 228] on nav "Overview PIPA New Used Fixed Ops Sales My Report Scheduled Reports" at bounding box center [98, 158] width 72 height 249
click at [89, 216] on p "My Report" at bounding box center [101, 218] width 47 height 11
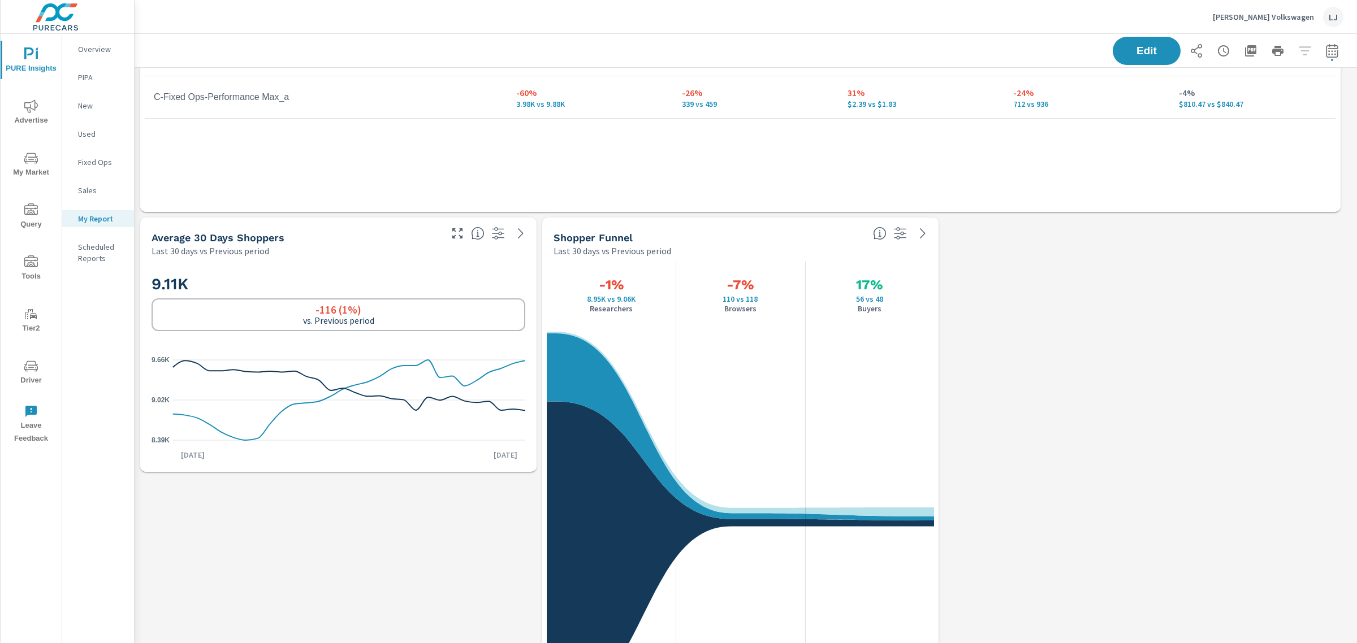
scroll to position [664, 0]
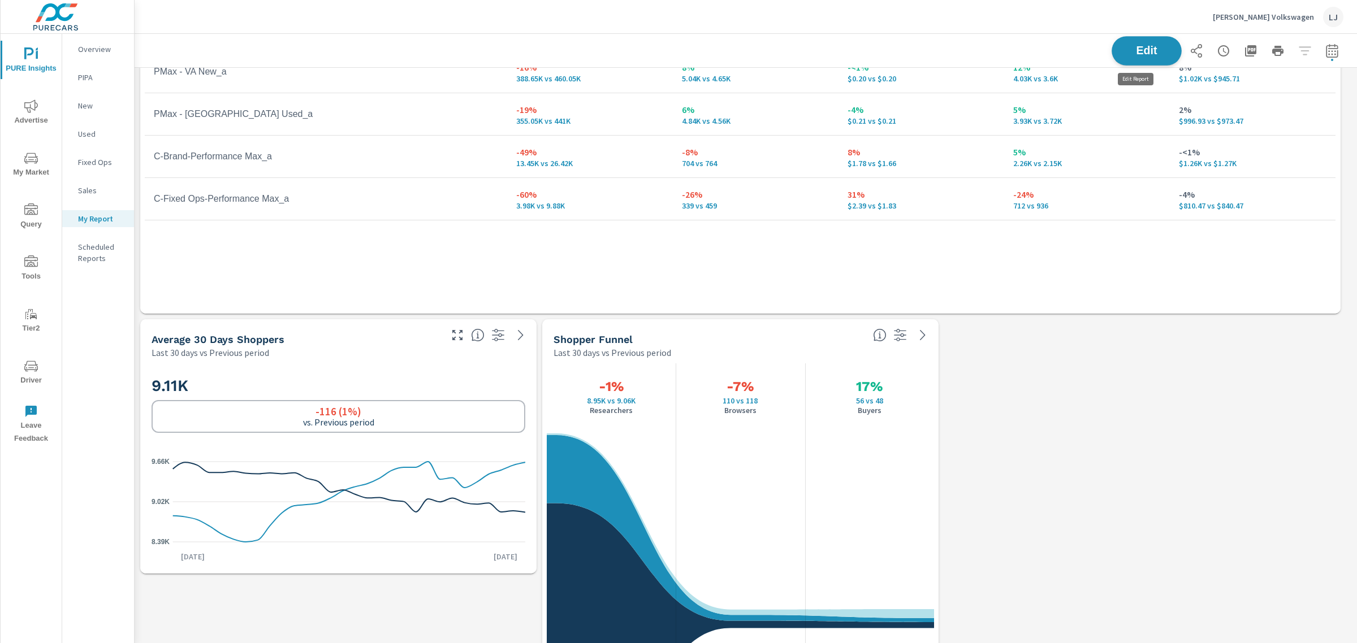
click at [1123, 46] on span "Edit" at bounding box center [1146, 50] width 46 height 11
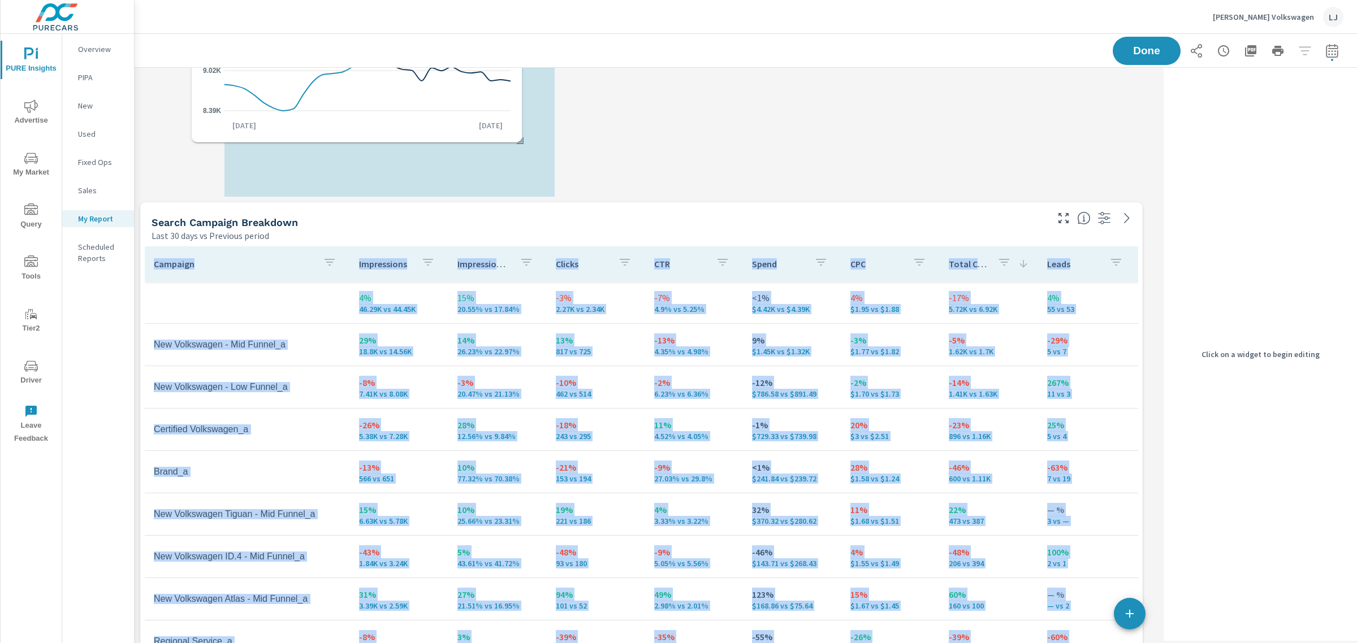
scroll to position [0, 0]
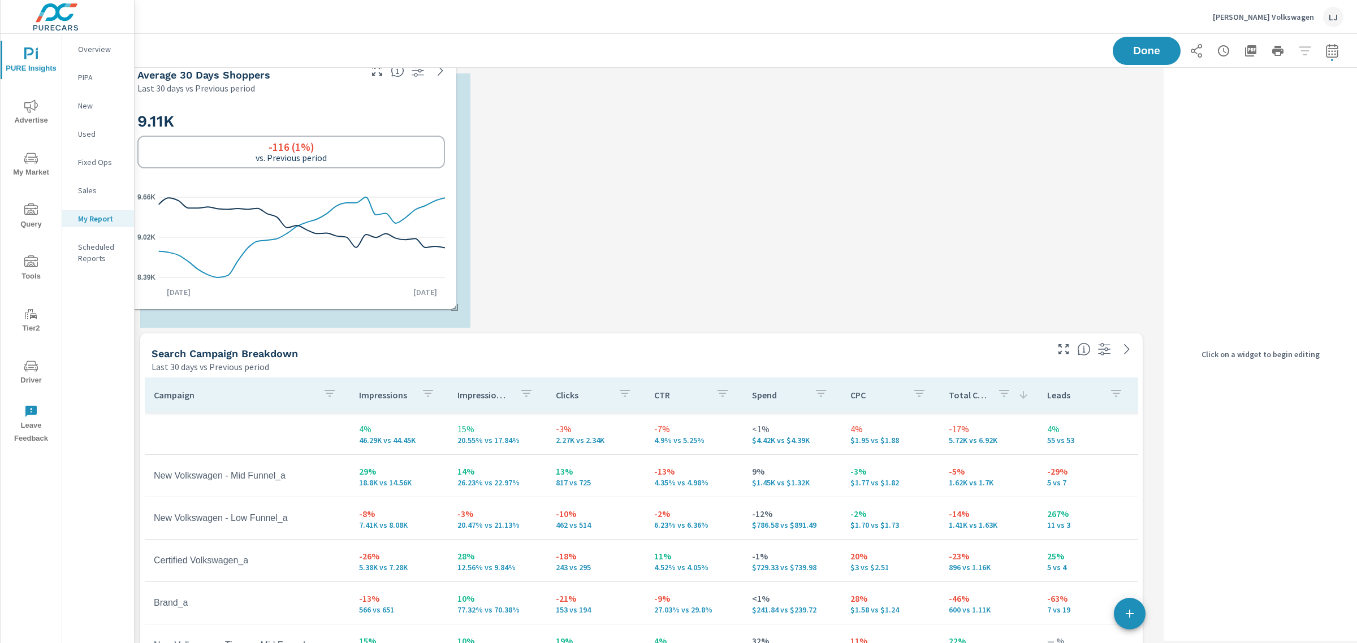
drag, startPoint x: 284, startPoint y: 338, endPoint x: 270, endPoint y: 73, distance: 264.9
click at [270, 73] on div "Average 30 Days Shoppers" at bounding box center [248, 74] width 222 height 13
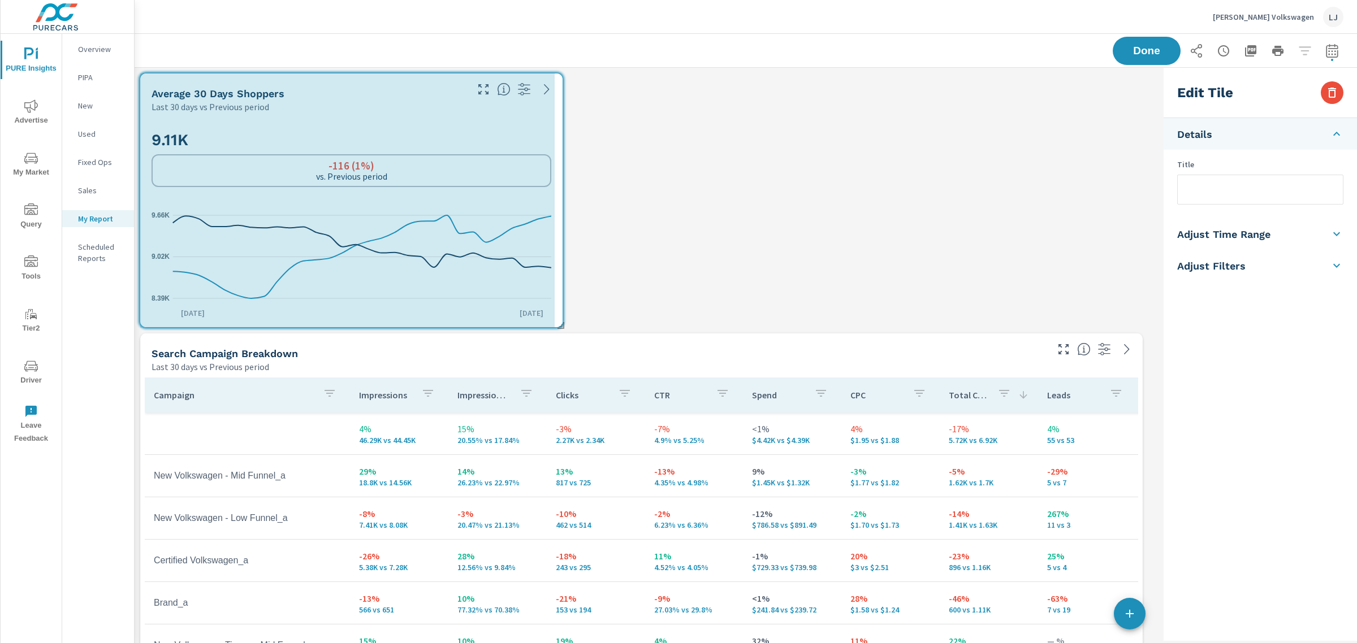
drag, startPoint x: 469, startPoint y: 327, endPoint x: 561, endPoint y: 326, distance: 92.1
click at [561, 326] on span at bounding box center [556, 321] width 11 height 11
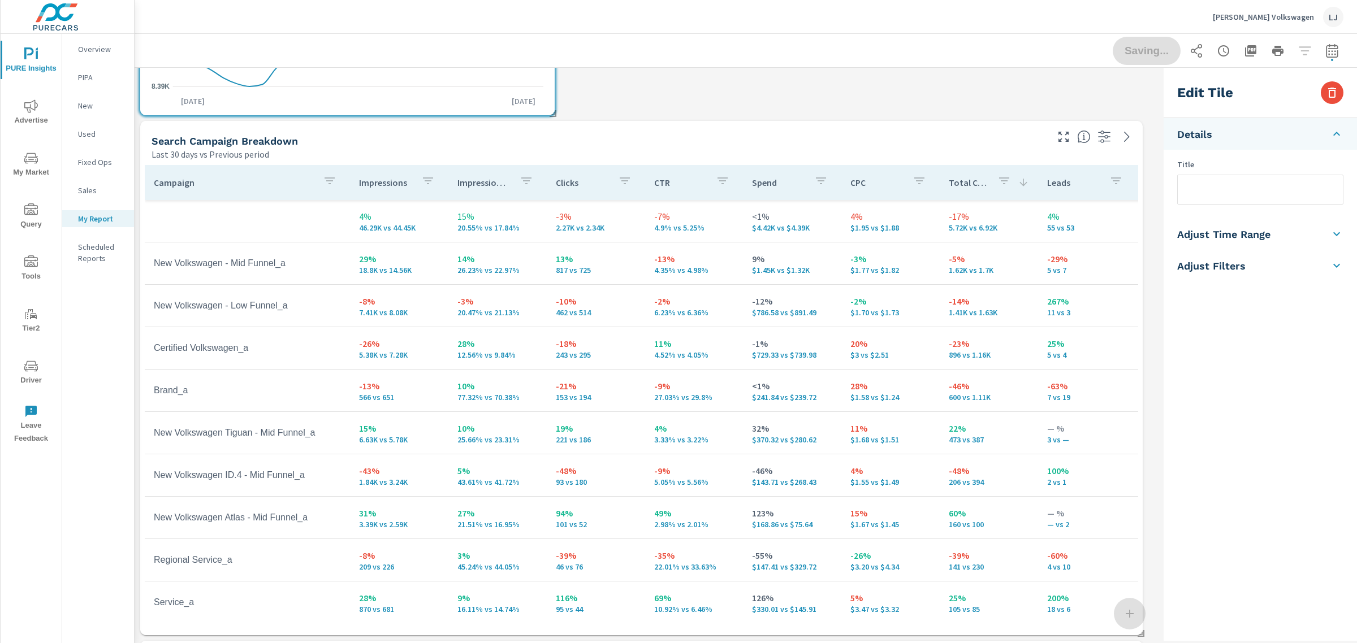
scroll to position [283, 0]
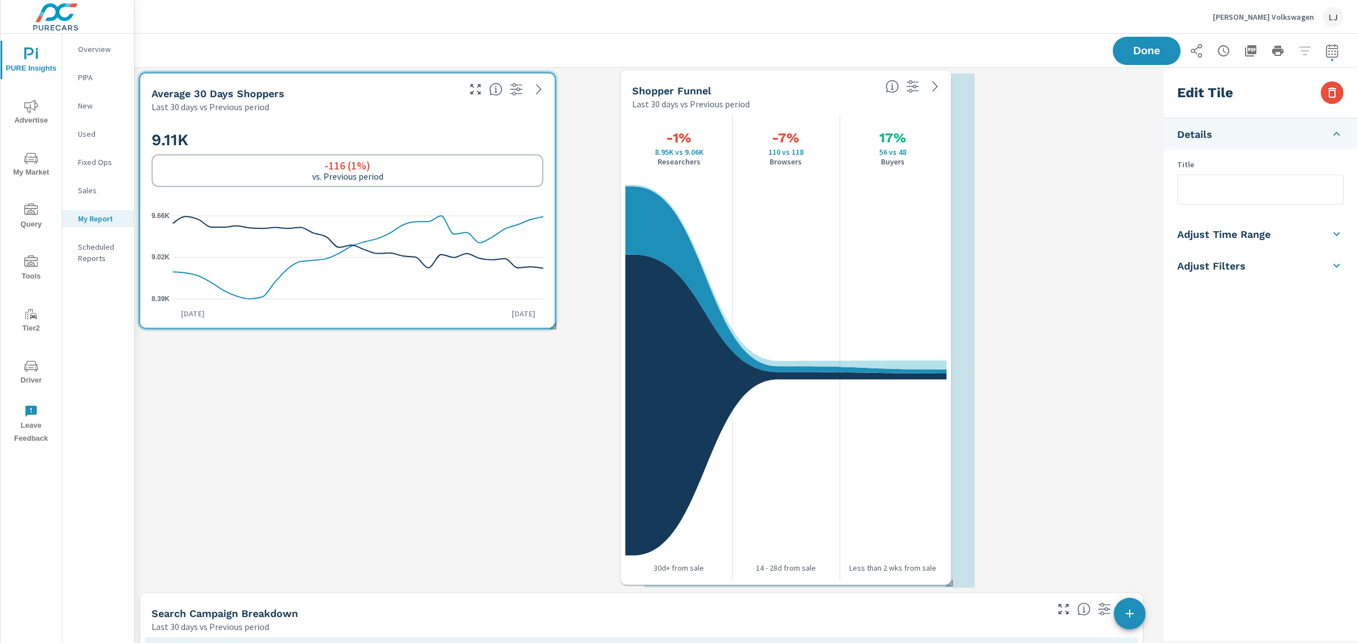
scroll to position [6, 6]
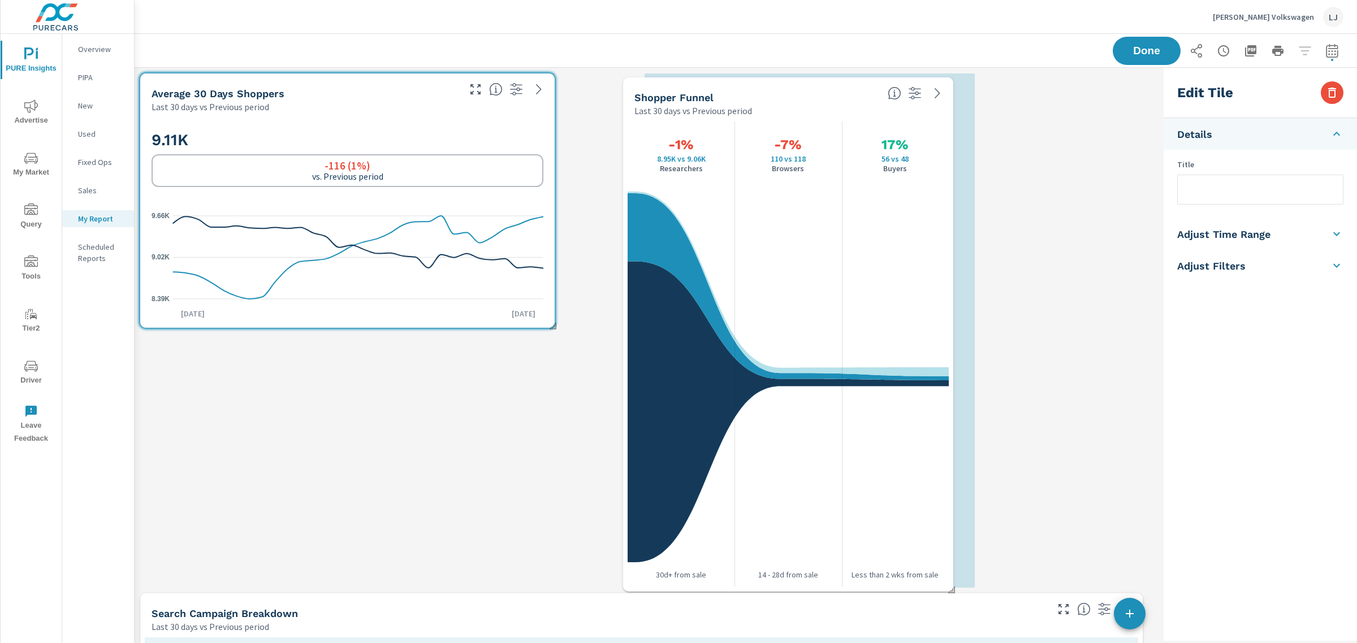
drag, startPoint x: 608, startPoint y: 420, endPoint x: 738, endPoint y: 102, distance: 343.6
click at [742, 102] on div "Shopper Funnel" at bounding box center [756, 97] width 244 height 13
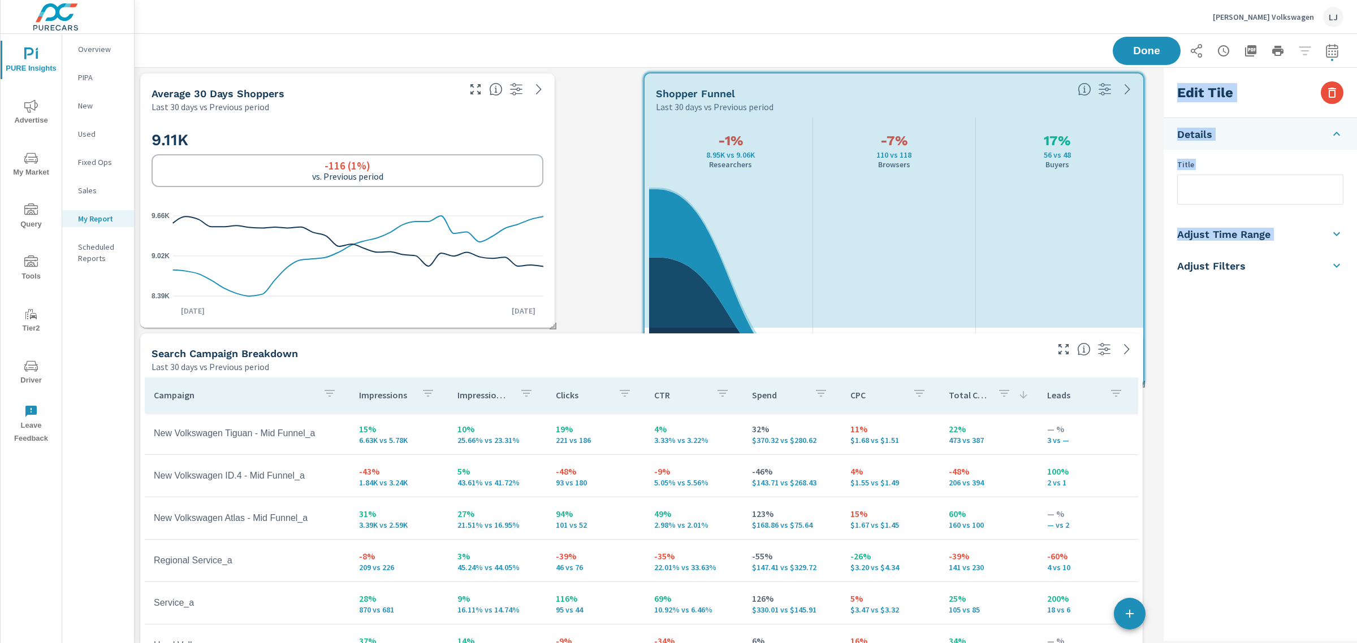
scroll to position [2367, 1036]
drag, startPoint x: 973, startPoint y: 587, endPoint x: 1159, endPoint y: 380, distance: 278.1
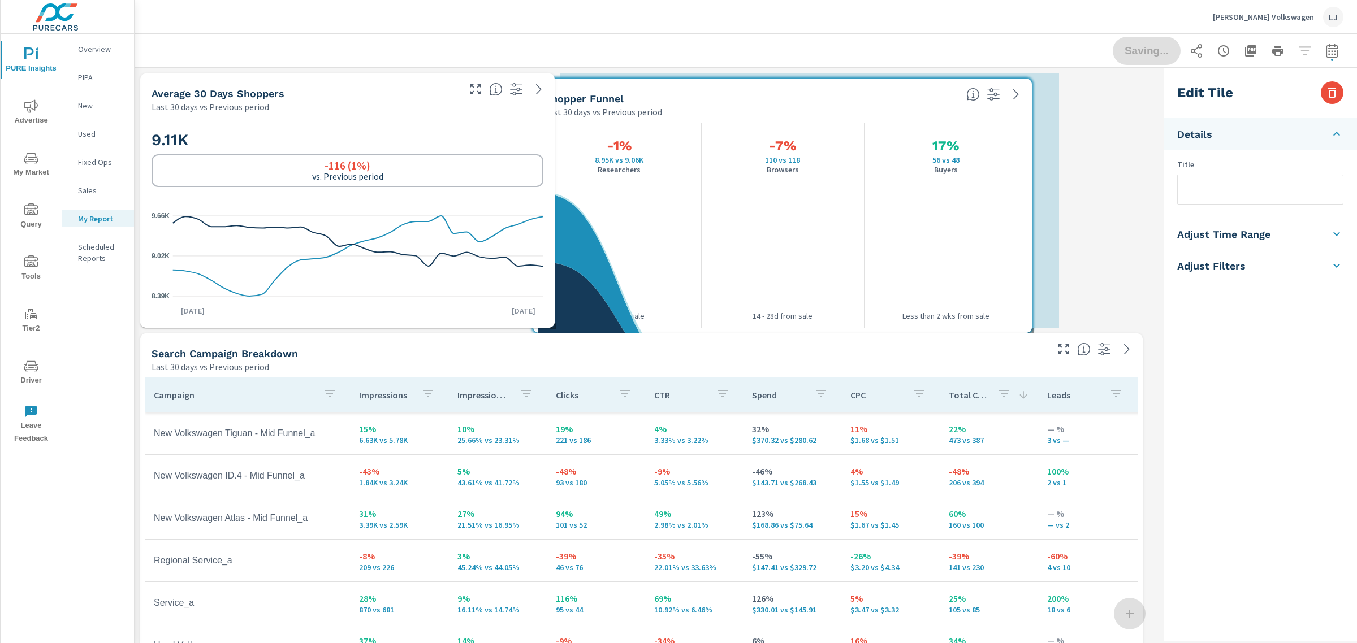
drag, startPoint x: 872, startPoint y: 91, endPoint x: 783, endPoint y: 79, distance: 89.5
click at [783, 92] on div "Shopper Funnel" at bounding box center [750, 98] width 413 height 13
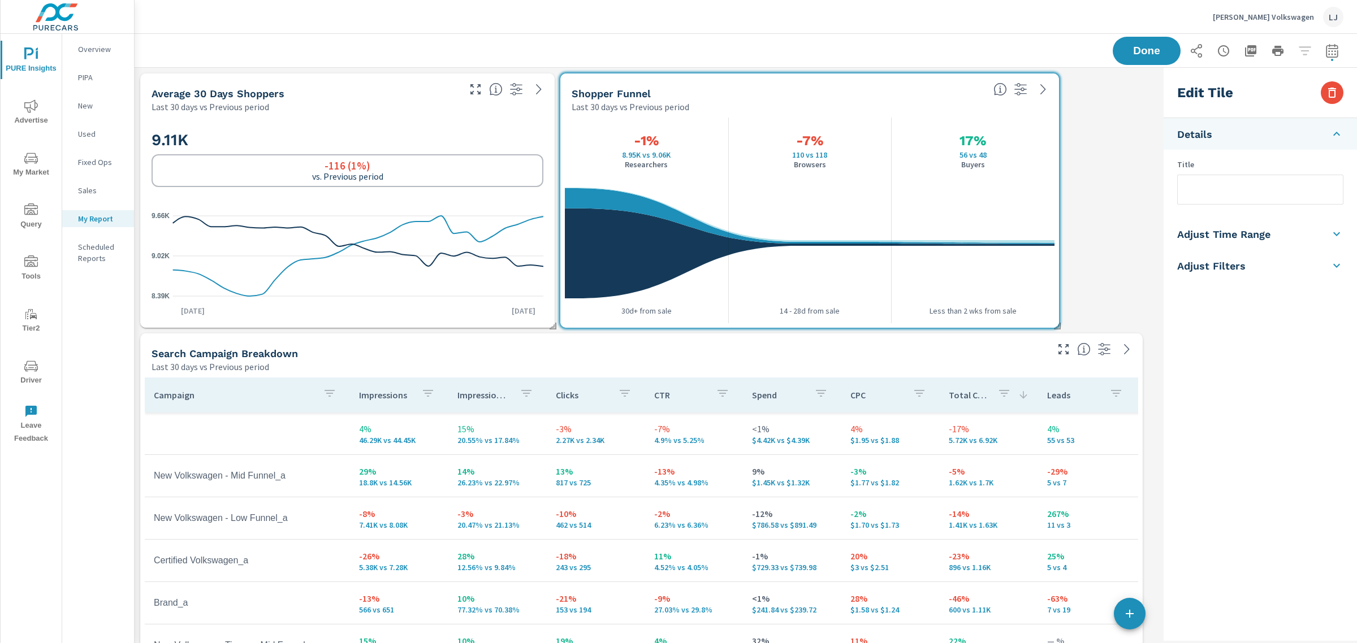
scroll to position [212, 0]
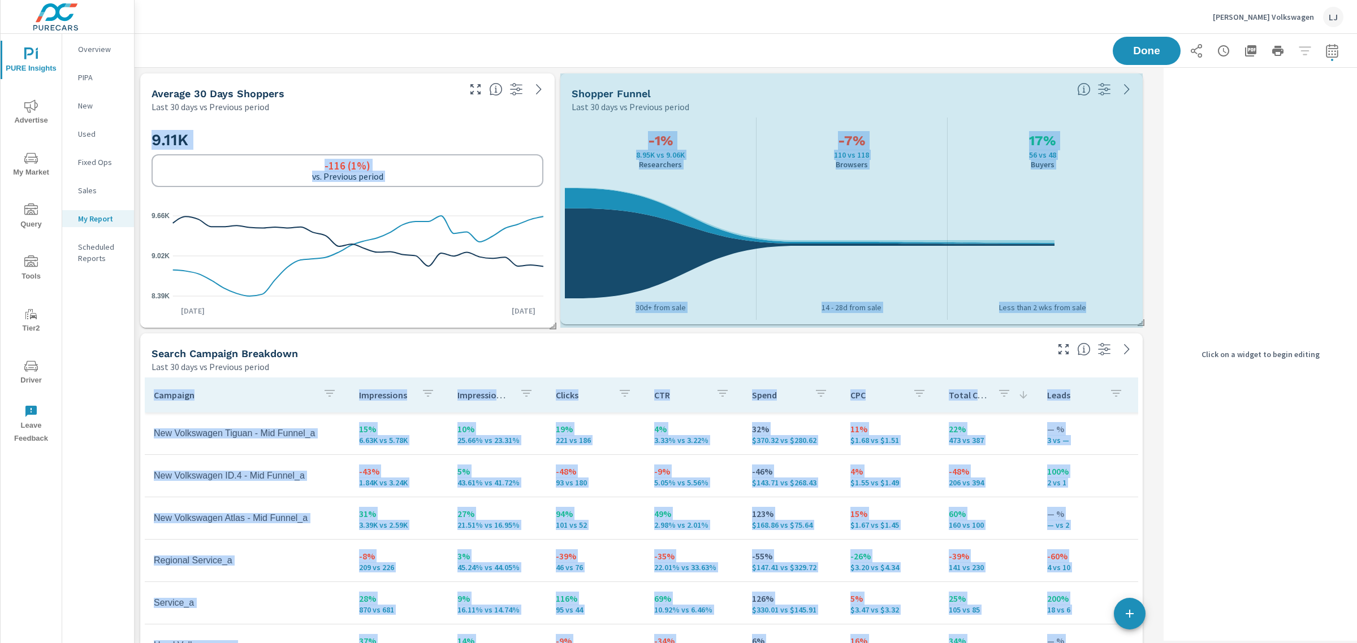
drag, startPoint x: 1056, startPoint y: 323, endPoint x: 1152, endPoint y: 320, distance: 96.2
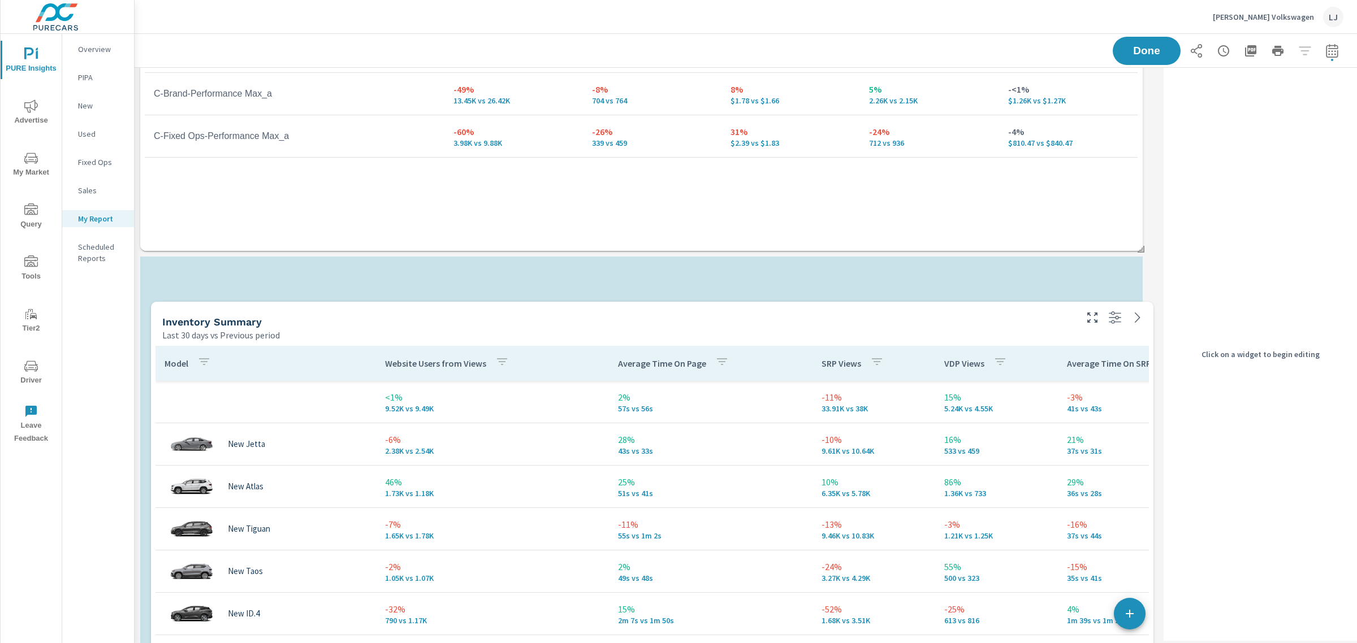
drag, startPoint x: 652, startPoint y: 229, endPoint x: 662, endPoint y: 311, distance: 82.1
click at [662, 311] on div "Inventory Summary Last 30 days vs Previous period" at bounding box center [615, 322] width 928 height 40
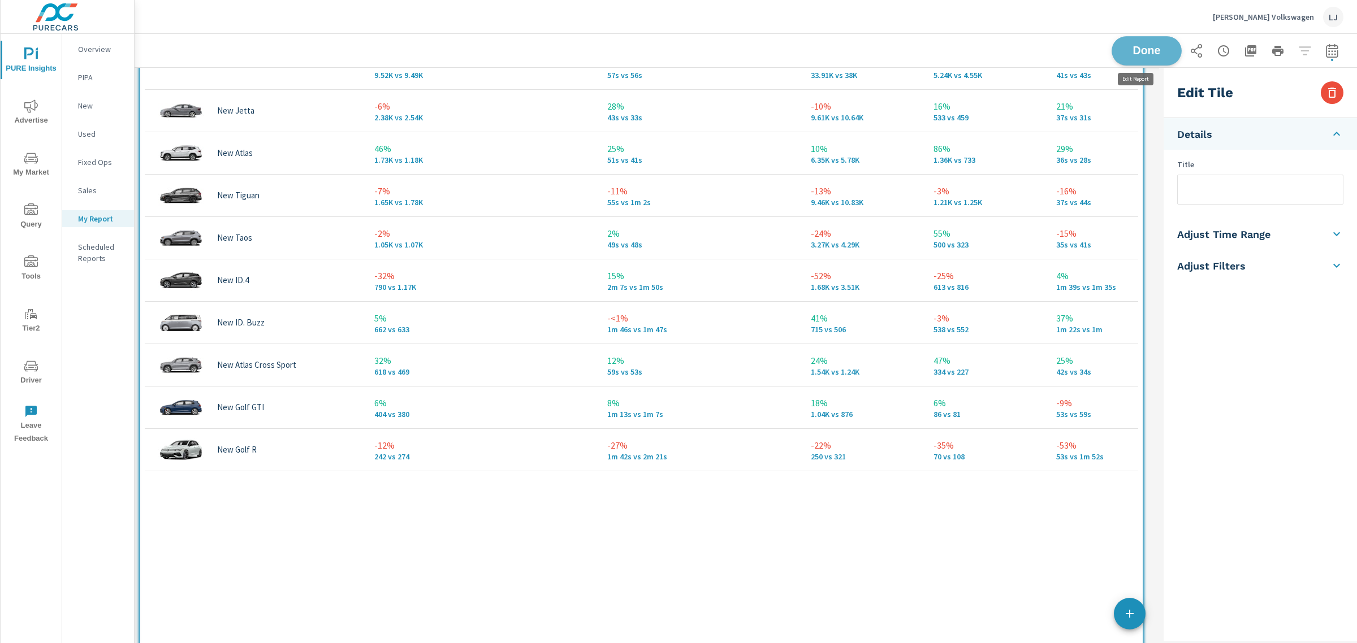
click at [1127, 45] on span "Done" at bounding box center [1146, 50] width 46 height 11
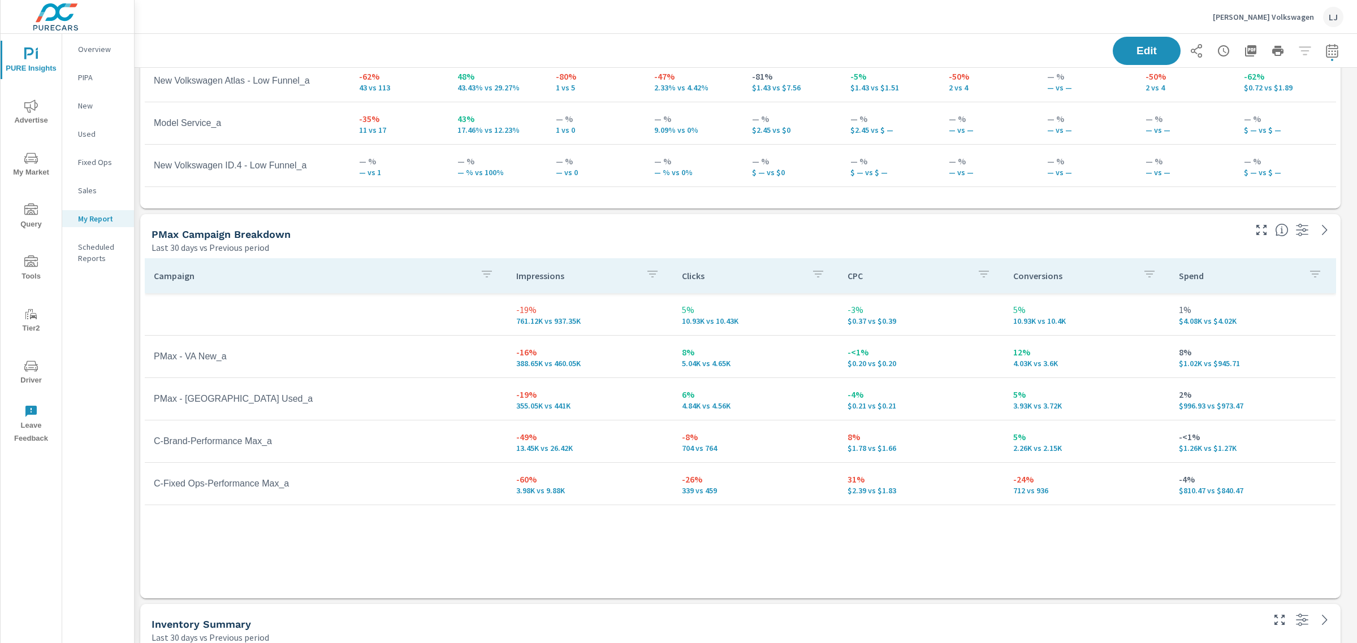
scroll to position [2367, 1233]
click at [33, 369] on icon "nav menu" at bounding box center [31, 366] width 14 height 14
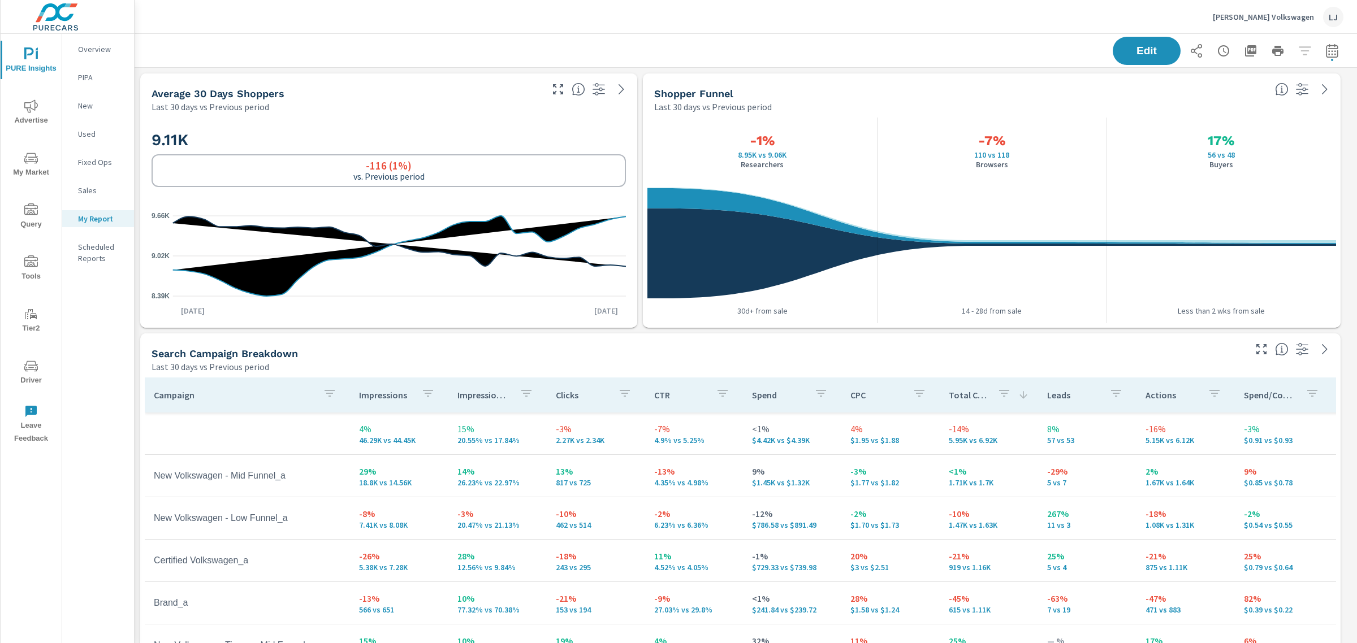
scroll to position [2367, 1233]
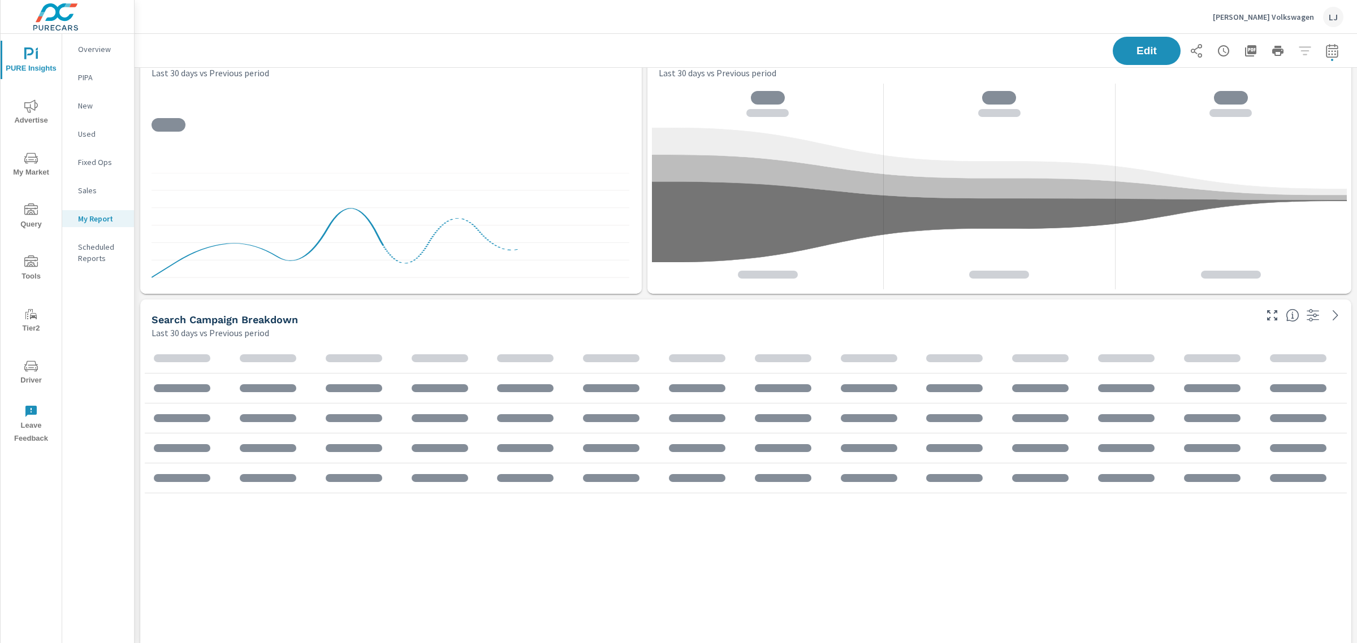
scroll to position [2367, 1233]
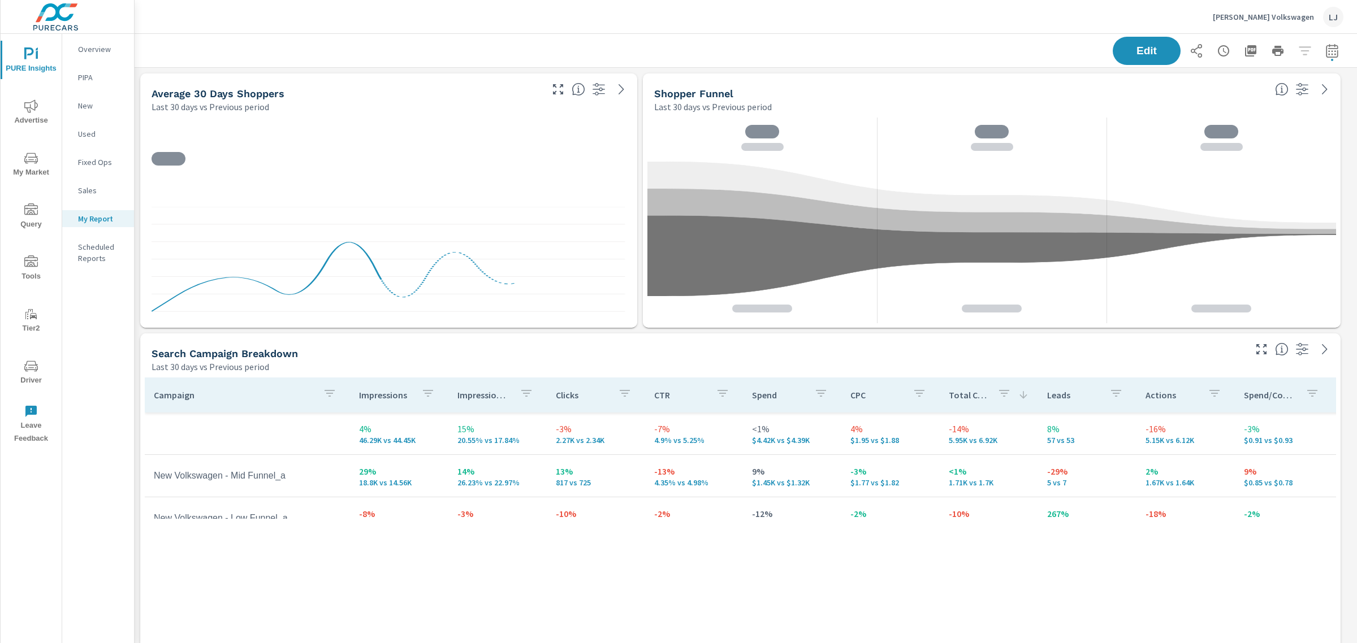
scroll to position [64, 0]
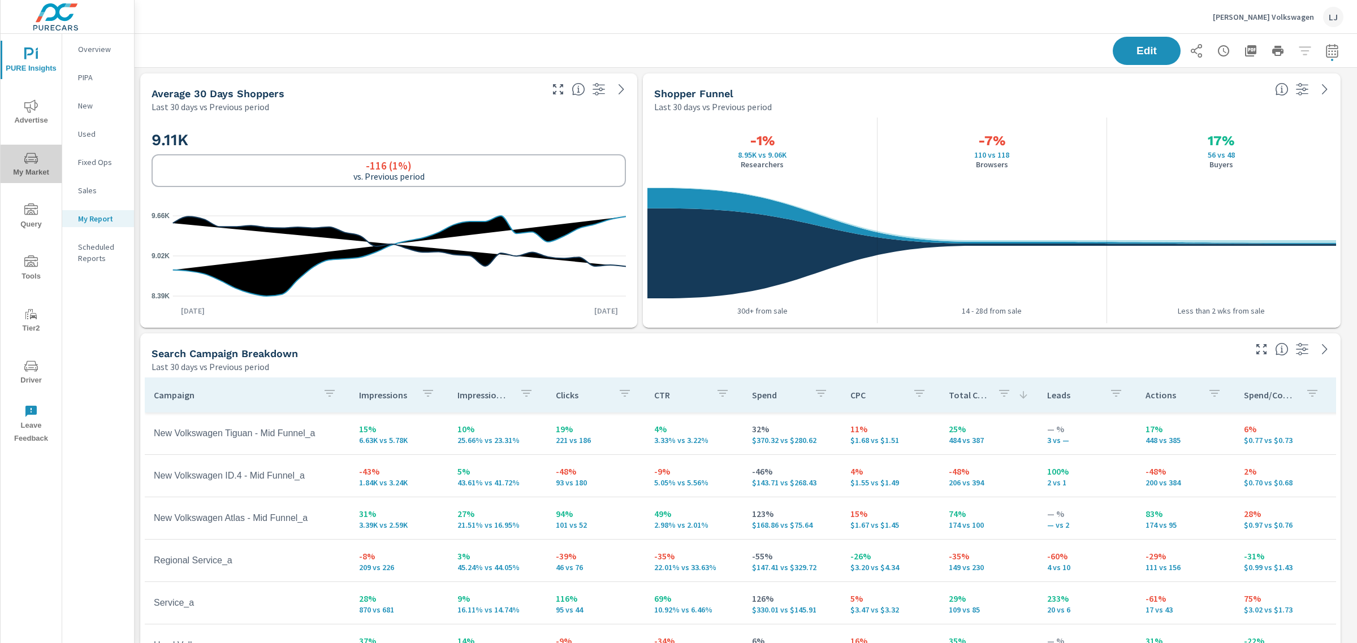
click at [25, 168] on span "My Market" at bounding box center [31, 165] width 54 height 28
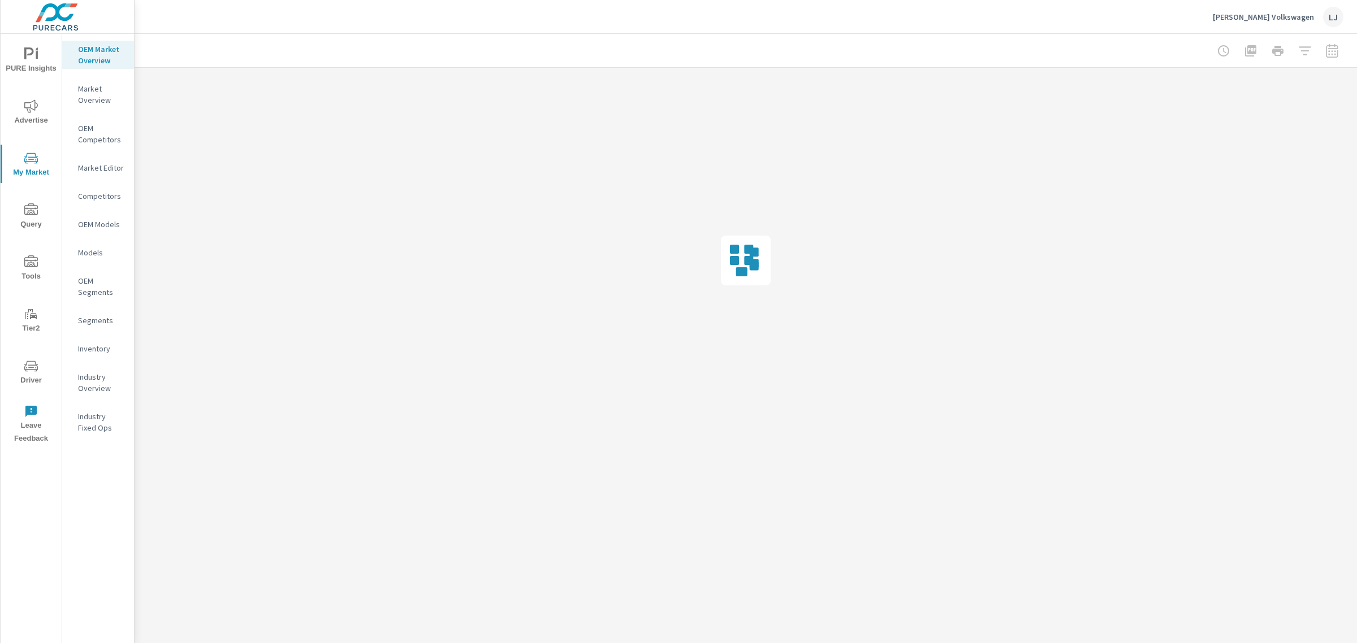
click at [94, 346] on p "Inventory" at bounding box center [101, 348] width 47 height 11
